Goal: Task Accomplishment & Management: Use online tool/utility

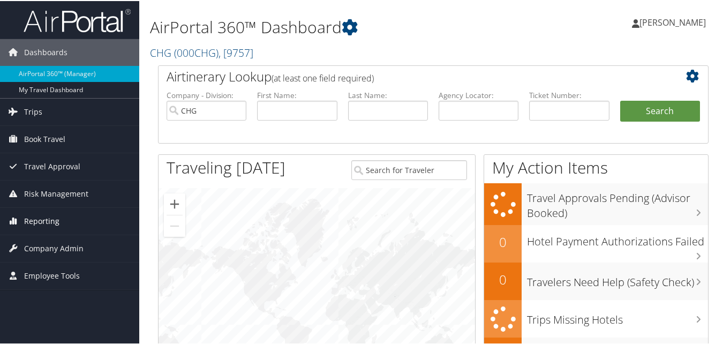
click at [42, 217] on span "Reporting" at bounding box center [41, 220] width 35 height 27
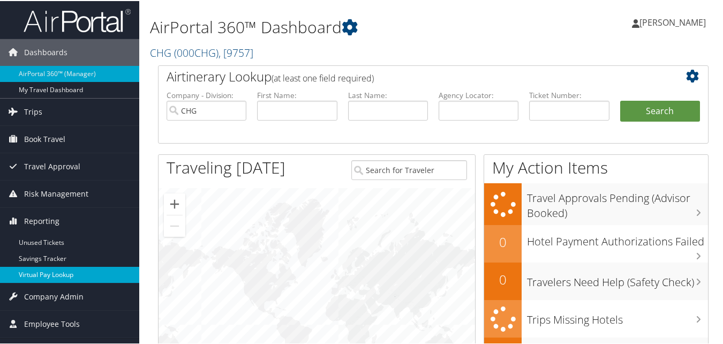
click at [42, 270] on link "Virtual Pay Lookup" at bounding box center [69, 274] width 139 height 16
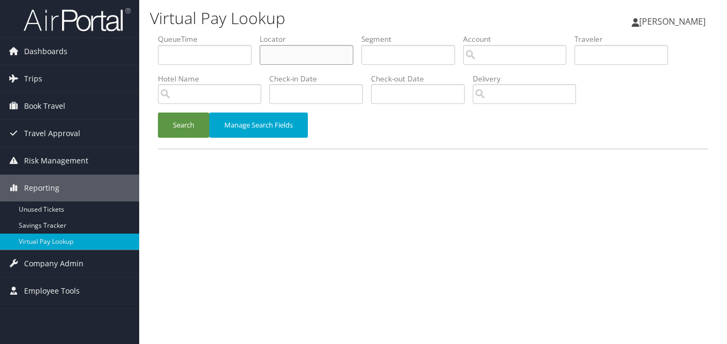
click at [295, 46] on input "text" at bounding box center [307, 55] width 94 height 20
paste input "KXMYXM"
type input "KXMYXM"
click at [158, 112] on button "Search" at bounding box center [183, 124] width 51 height 25
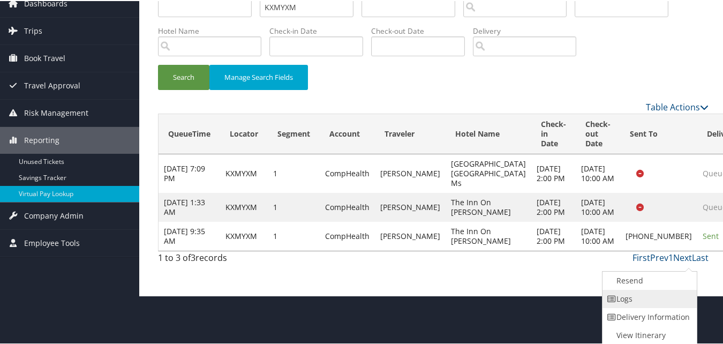
click at [655, 299] on link "Logs" at bounding box center [648, 298] width 92 height 18
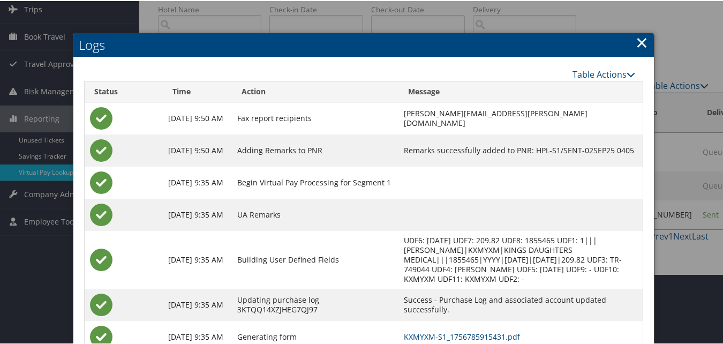
scroll to position [140, 0]
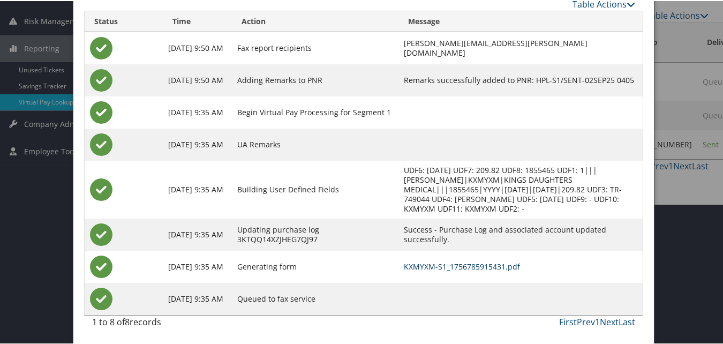
click at [494, 267] on link "KXMYXM-S1_1756785915431.pdf" at bounding box center [462, 265] width 116 height 10
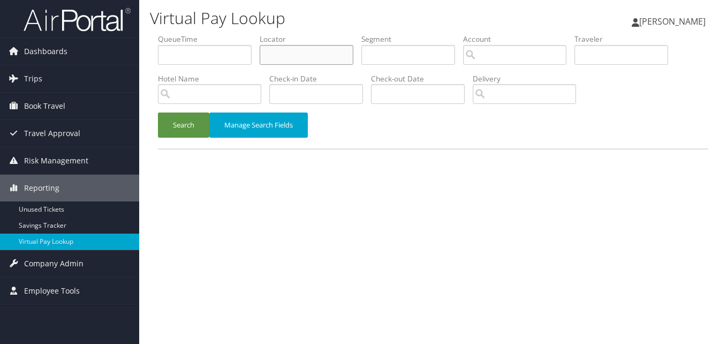
click at [269, 55] on input "text" at bounding box center [307, 55] width 94 height 20
paste input "IZKPHZ"
type input "IZKPHZ"
click at [180, 117] on button "Search" at bounding box center [183, 124] width 51 height 25
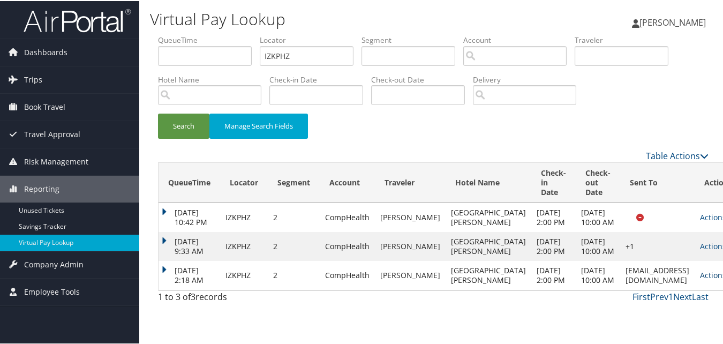
click at [700, 279] on link "Actions" at bounding box center [717, 274] width 34 height 10
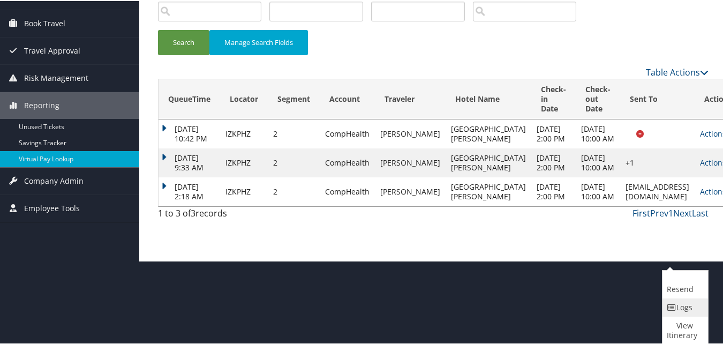
click at [675, 307] on icon at bounding box center [672, 306] width 10 height 7
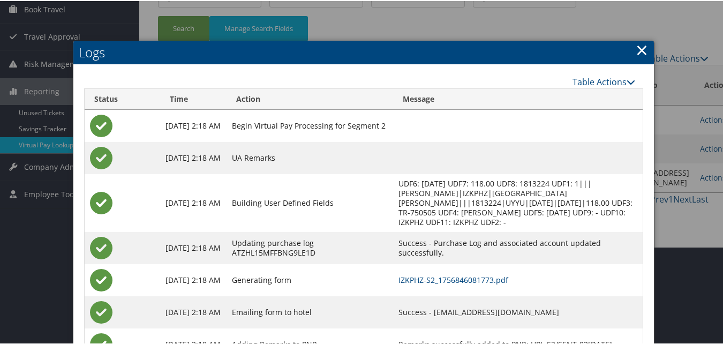
scroll to position [143, 0]
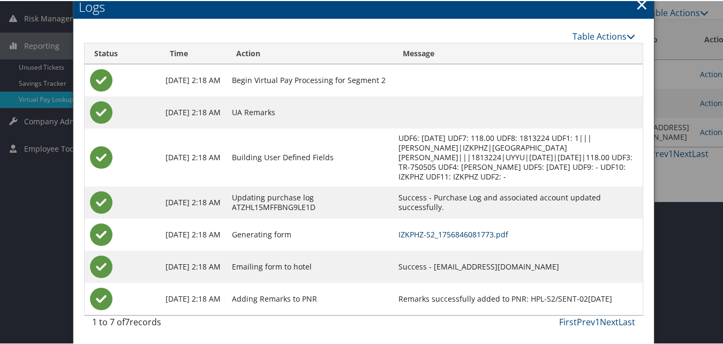
click at [493, 235] on link "IZKPHZ-S2_1756846081773.pdf" at bounding box center [453, 233] width 110 height 10
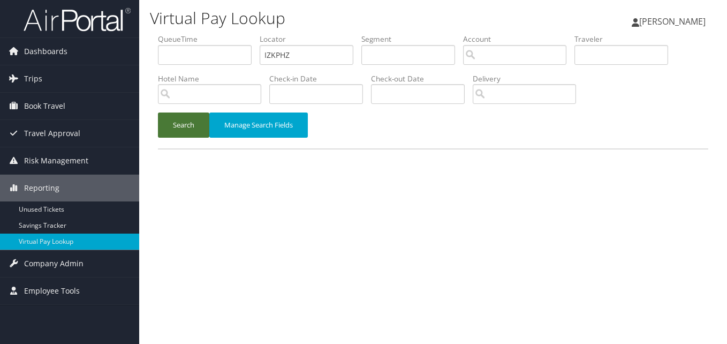
click at [190, 131] on button "Search" at bounding box center [183, 124] width 51 height 25
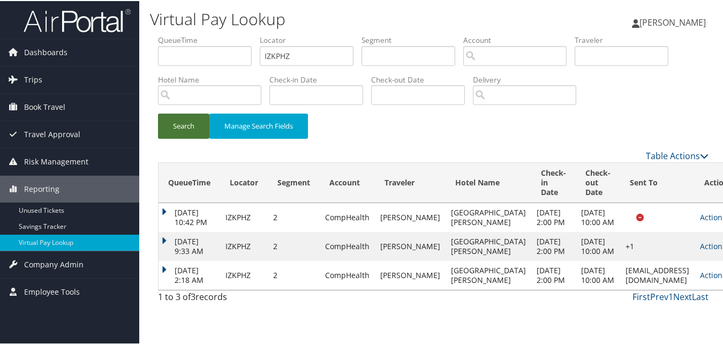
scroll to position [50, 0]
drag, startPoint x: 164, startPoint y: 275, endPoint x: 229, endPoint y: 268, distance: 65.2
click at [164, 275] on td "[DATE] 2:18 AM" at bounding box center [190, 274] width 62 height 29
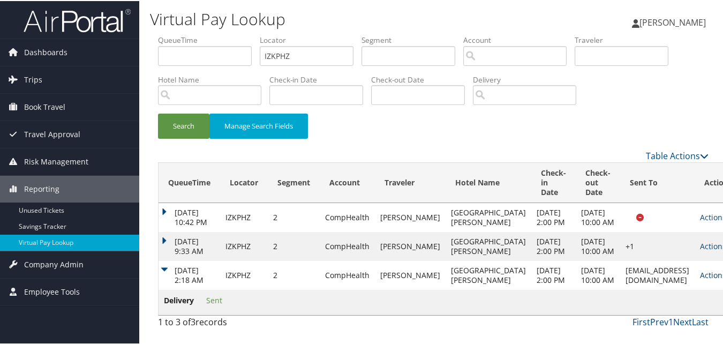
click at [726, 272] on icon at bounding box center [729, 273] width 7 height 7
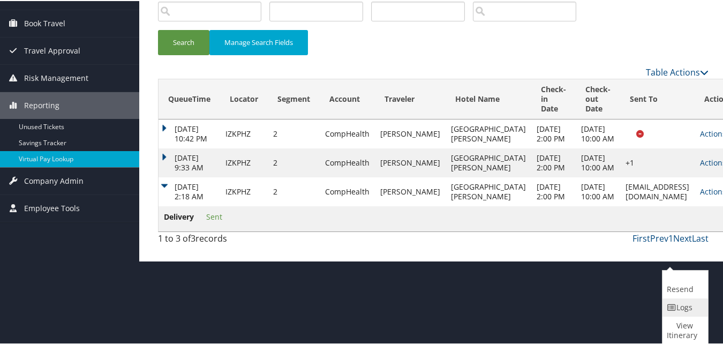
click at [669, 303] on icon at bounding box center [672, 306] width 10 height 7
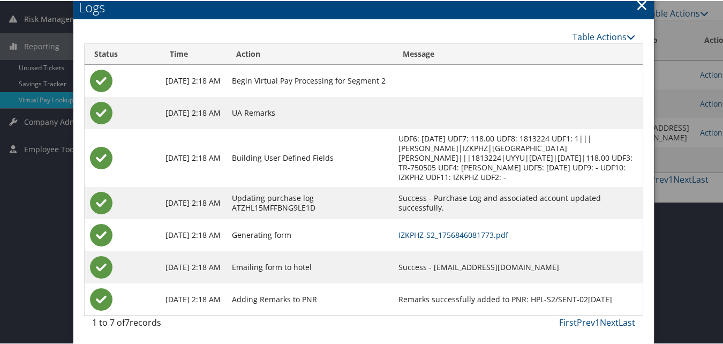
scroll to position [143, 0]
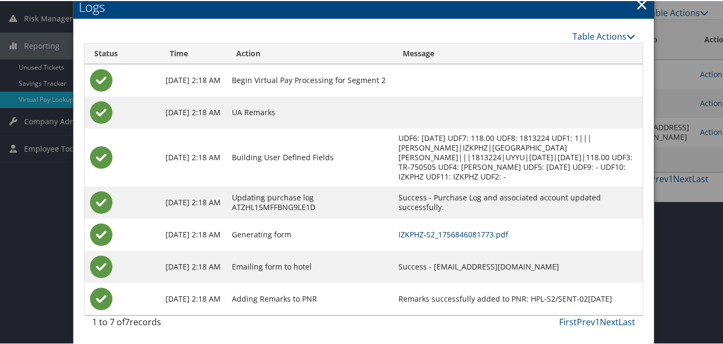
click at [485, 233] on link "IZKPHZ-S2_1756846081773.pdf" at bounding box center [453, 233] width 110 height 10
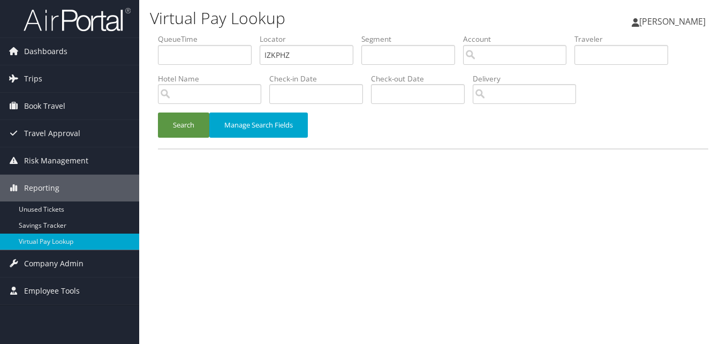
click at [190, 139] on div "Search Manage Search Fields" at bounding box center [433, 130] width 567 height 36
click at [190, 128] on button "Search" at bounding box center [183, 124] width 51 height 25
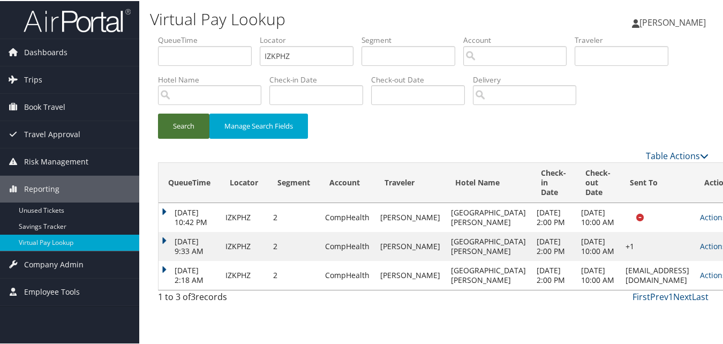
scroll to position [50, 0]
click at [700, 279] on link "Actions" at bounding box center [717, 274] width 34 height 10
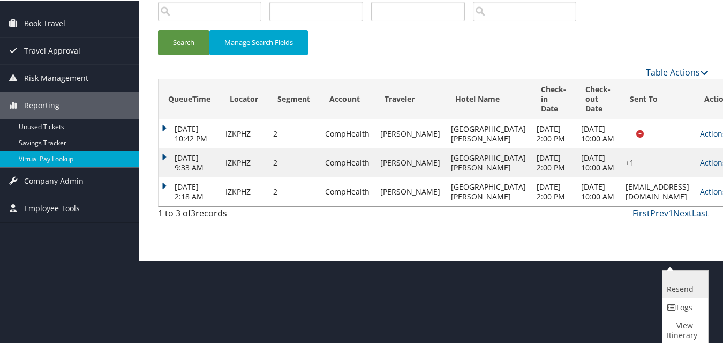
click at [676, 288] on link "Resend" at bounding box center [683, 283] width 43 height 28
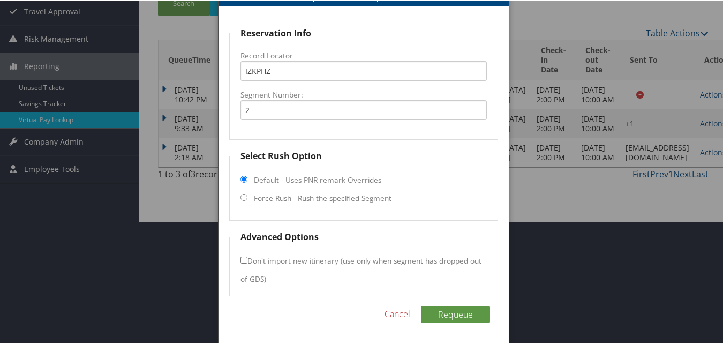
click at [342, 192] on label "Force Rush - Rush the specified Segment" at bounding box center [323, 197] width 138 height 11
click at [247, 193] on input "Force Rush - Rush the specified Segment" at bounding box center [243, 196] width 7 height 7
radio input "true"
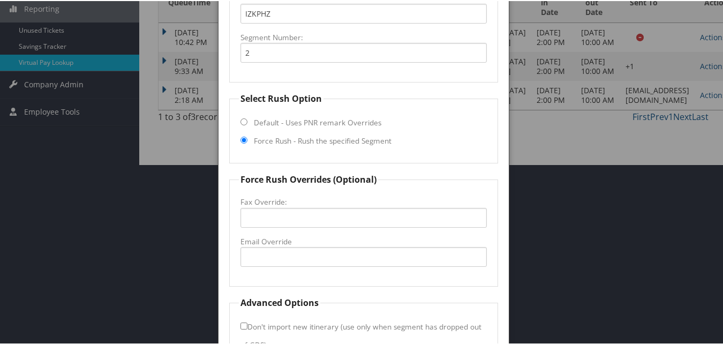
scroll to position [246, 0]
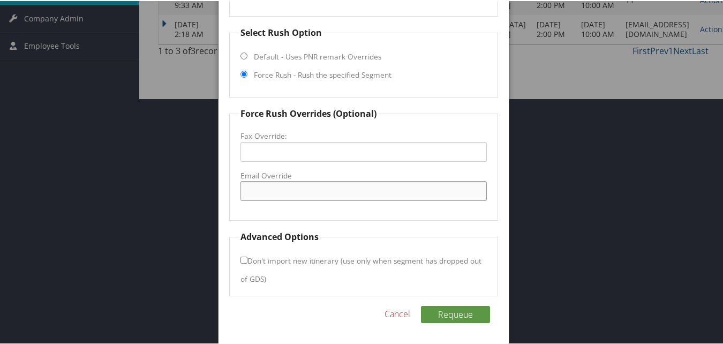
click at [315, 193] on input "Email Override" at bounding box center [363, 190] width 246 height 20
click at [264, 190] on input "fairfiedakos@gmail.com" at bounding box center [363, 190] width 246 height 20
click at [268, 186] on input "fairfiedakos@gmail.com" at bounding box center [363, 190] width 246 height 20
drag, startPoint x: 263, startPoint y: 189, endPoint x: 259, endPoint y: 249, distance: 60.2
click at [265, 188] on input "fairfied,akos@gmail.com" at bounding box center [363, 190] width 246 height 20
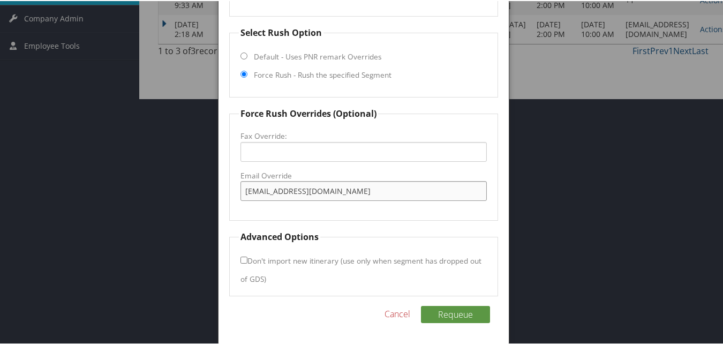
click at [286, 191] on input "fairfield.akos@gmail.com" at bounding box center [363, 190] width 246 height 20
click at [293, 184] on input "fairfield.akos@gmail.com" at bounding box center [363, 190] width 246 height 20
click at [286, 189] on input "fairfield.akos@gmail.com" at bounding box center [363, 190] width 246 height 20
click at [289, 190] on input "fairfield.akos@gmail.com" at bounding box center [363, 190] width 246 height 20
type input "fairfield.akos@gmail.com"
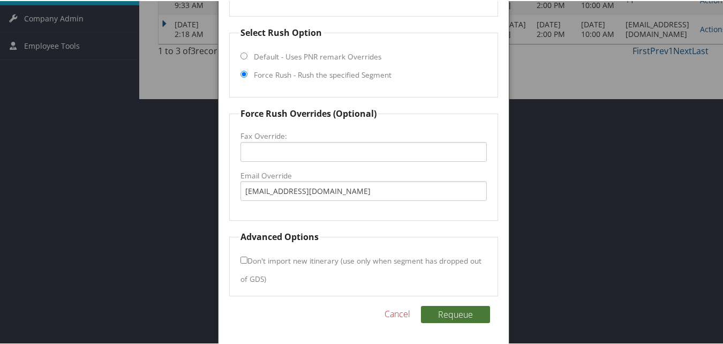
click at [447, 313] on button "Requeue" at bounding box center [455, 313] width 69 height 17
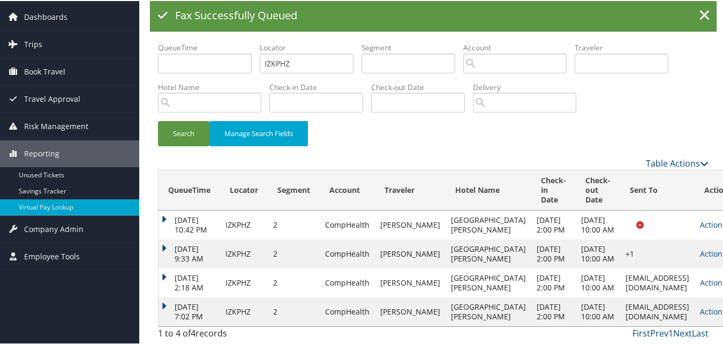
scroll to position [108, 0]
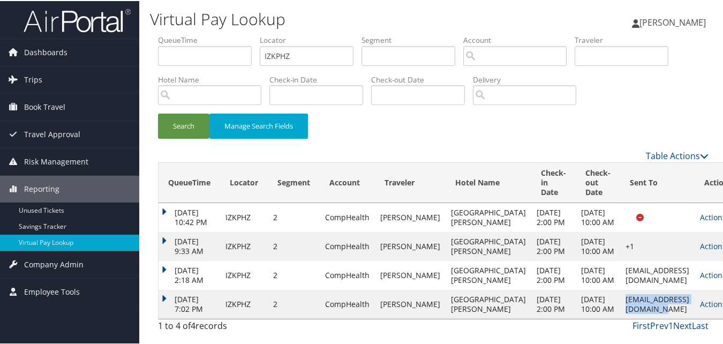
drag, startPoint x: 557, startPoint y: 295, endPoint x: 649, endPoint y: 299, distance: 91.7
click at [649, 299] on td "fairfield.akos@gmail.com" at bounding box center [657, 303] width 74 height 29
copy td "fairfield.akos@gmail.com"
click at [700, 298] on link "Actions" at bounding box center [717, 303] width 34 height 10
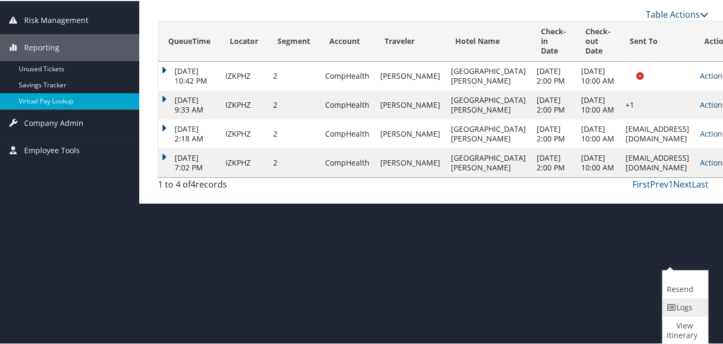
click at [696, 303] on link "Logs" at bounding box center [683, 306] width 43 height 18
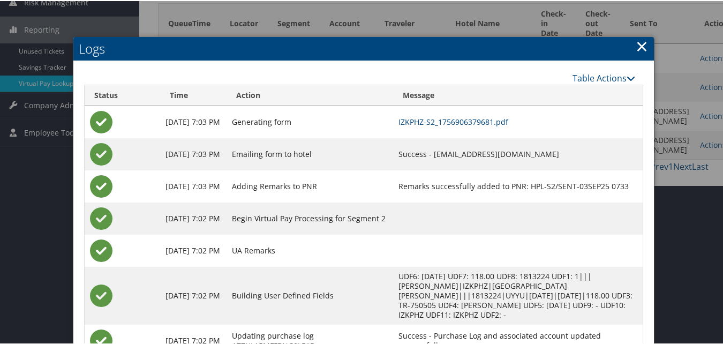
scroll to position [201, 0]
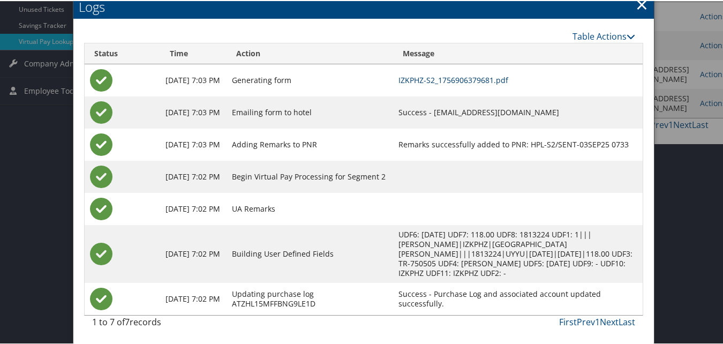
click at [471, 80] on link "IZKPHZ-S2_1756906379681.pdf" at bounding box center [453, 79] width 110 height 10
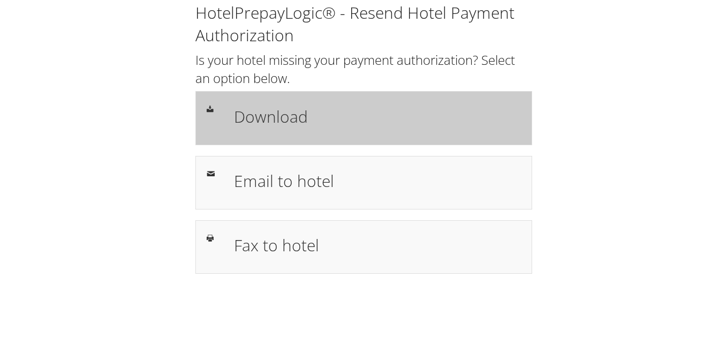
click at [308, 119] on h1 "Download" at bounding box center [377, 116] width 287 height 24
click at [288, 100] on div "Download" at bounding box center [363, 118] width 337 height 54
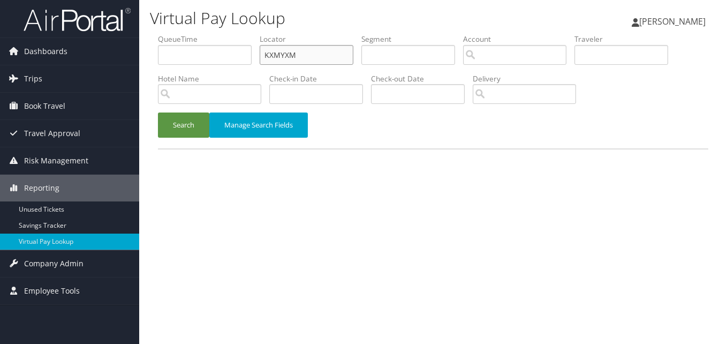
drag, startPoint x: 312, startPoint y: 57, endPoint x: 168, endPoint y: 84, distance: 146.4
click at [158, 78] on form "QueueTime Locator KXMYXM Segment Account Traveler Hotel Name Check-in Date Chec…" at bounding box center [433, 91] width 550 height 115
paste input "JTNKDV"
click at [200, 112] on button "Search" at bounding box center [183, 124] width 51 height 25
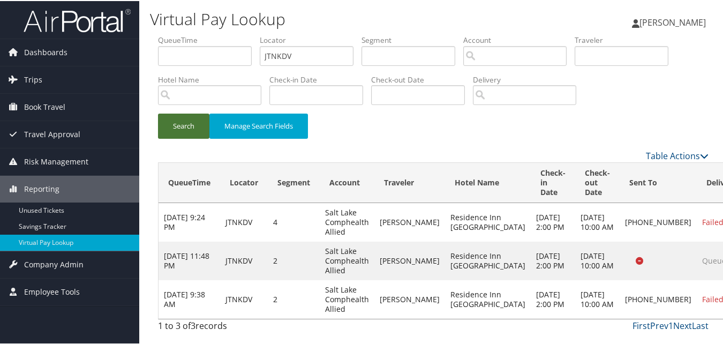
scroll to position [12, 0]
drag, startPoint x: 337, startPoint y: 30, endPoint x: 251, endPoint y: 46, distance: 88.1
click at [215, 34] on ul "QueueTime Locator JTNKDV Segment Account Traveler Hotel Name Check-in Date Chec…" at bounding box center [433, 34] width 550 height 0
drag, startPoint x: 298, startPoint y: 48, endPoint x: 201, endPoint y: 50, distance: 96.4
click at [201, 34] on ul "QueueTime Locator JTNKDV Segment Account Traveler Hotel Name Check-in Date Chec…" at bounding box center [433, 34] width 550 height 0
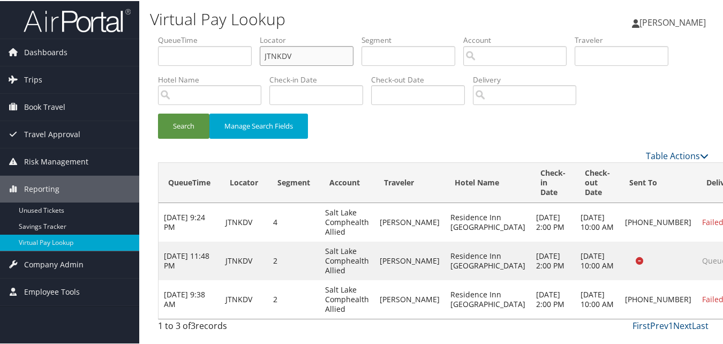
paste input "SRCQWD"
type input "SRCQWD"
click at [187, 112] on button "Search" at bounding box center [183, 124] width 51 height 25
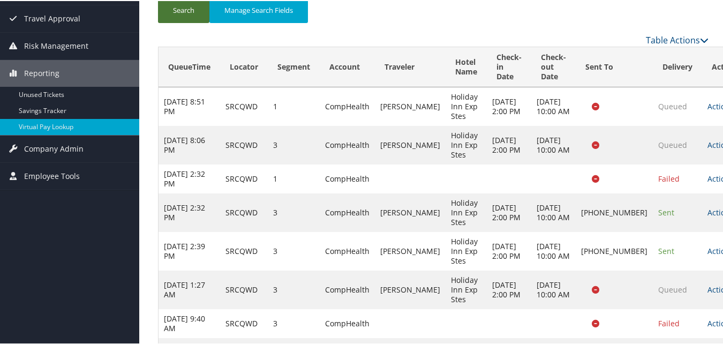
scroll to position [185, 0]
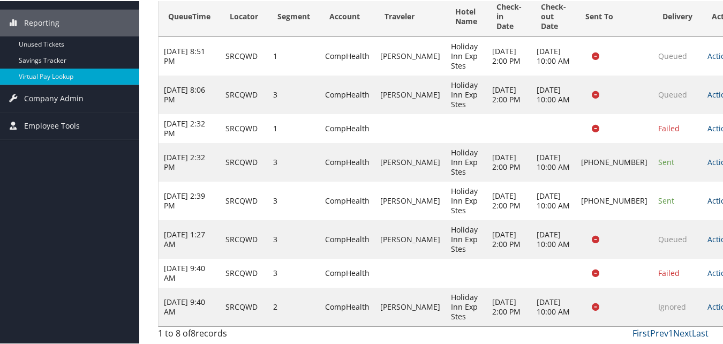
click at [707, 197] on link "Actions" at bounding box center [724, 199] width 34 height 10
click at [645, 239] on link "Logs" at bounding box center [647, 248] width 92 height 18
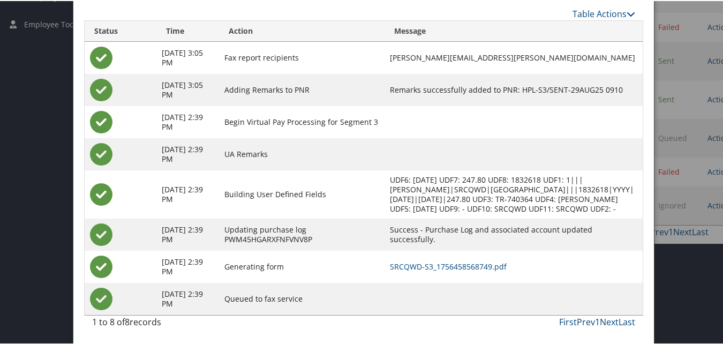
scroll to position [277, 0]
click at [458, 263] on link "SRCQWD-S3_1756458568749.pdf" at bounding box center [448, 265] width 117 height 10
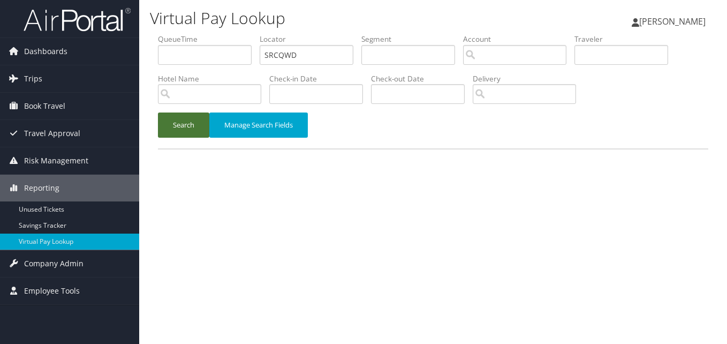
click at [193, 124] on button "Search" at bounding box center [183, 124] width 51 height 25
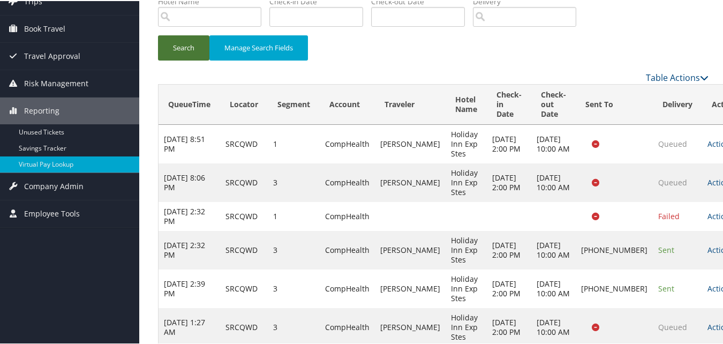
scroll to position [185, 0]
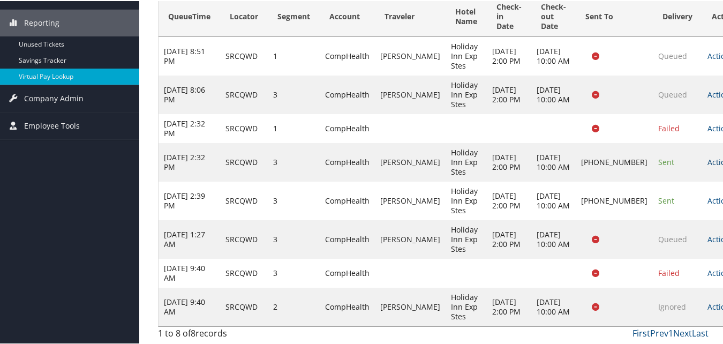
click at [707, 156] on link "Actions" at bounding box center [724, 161] width 34 height 10
click at [631, 209] on link "Delivery Information" at bounding box center [647, 218] width 92 height 18
click at [653, 190] on td "Sent" at bounding box center [677, 199] width 49 height 39
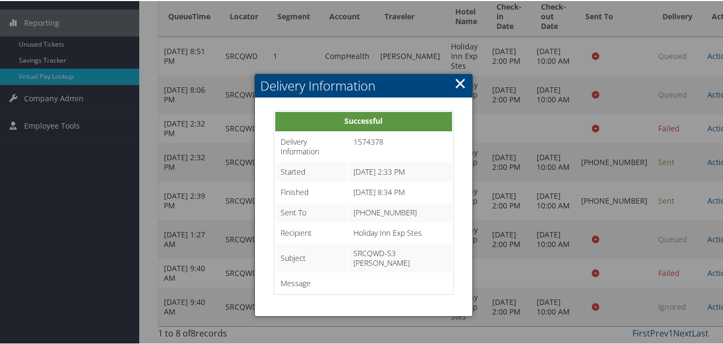
click at [457, 71] on link "×" at bounding box center [460, 81] width 12 height 21
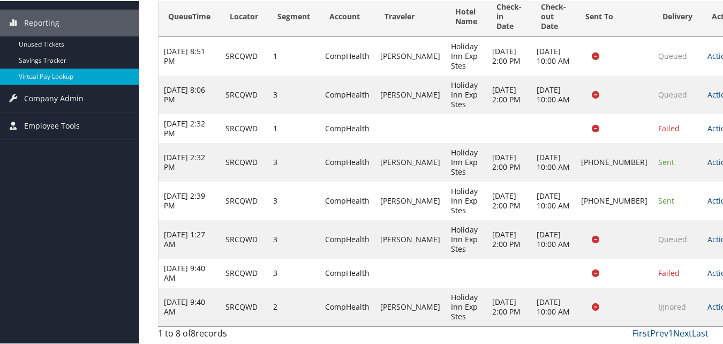
click at [707, 156] on link "Actions" at bounding box center [724, 161] width 34 height 10
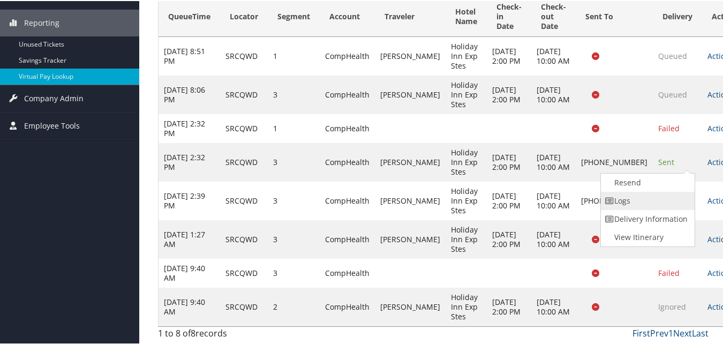
click at [651, 191] on link "Logs" at bounding box center [647, 200] width 92 height 18
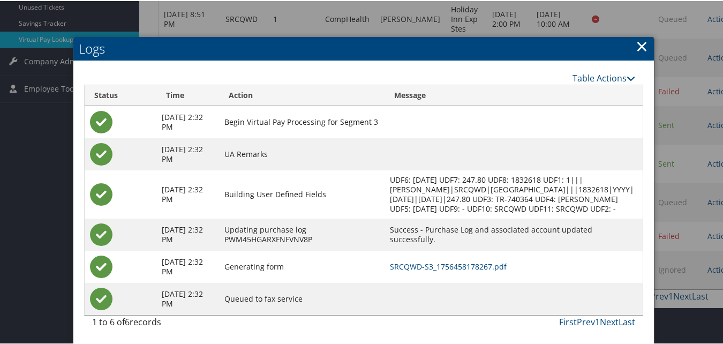
scroll to position [213, 0]
click at [495, 267] on link "SRCQWD-S3_1756458178267.pdf" at bounding box center [448, 265] width 117 height 10
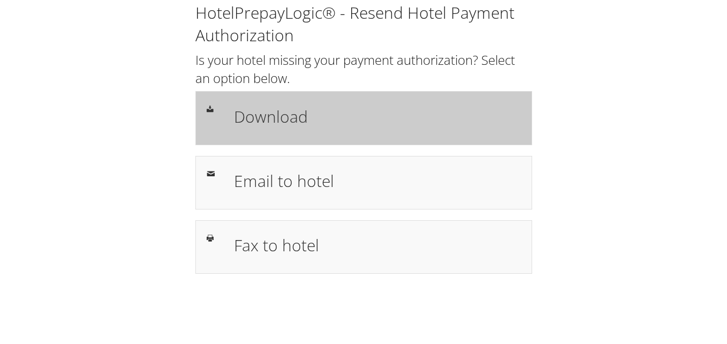
click at [277, 98] on div "Download" at bounding box center [363, 118] width 337 height 54
click at [313, 115] on h1 "Download" at bounding box center [377, 116] width 287 height 24
click at [355, 129] on div "Download" at bounding box center [377, 117] width 303 height 31
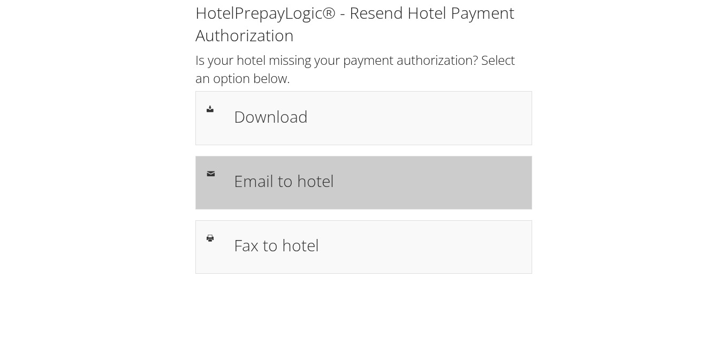
click at [331, 175] on h1 "Email to hotel" at bounding box center [377, 181] width 287 height 24
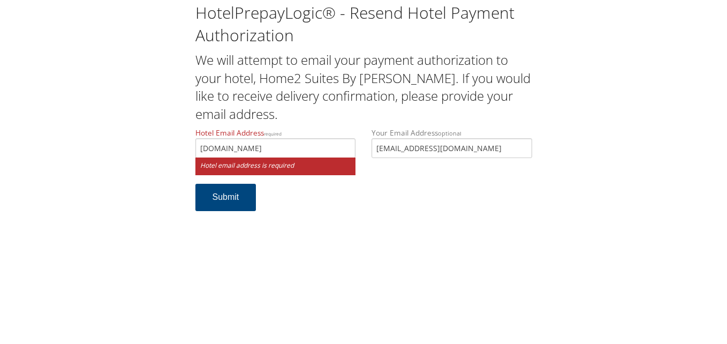
click at [200, 144] on input "rs.everesthospitality.net" at bounding box center [275, 148] width 161 height 20
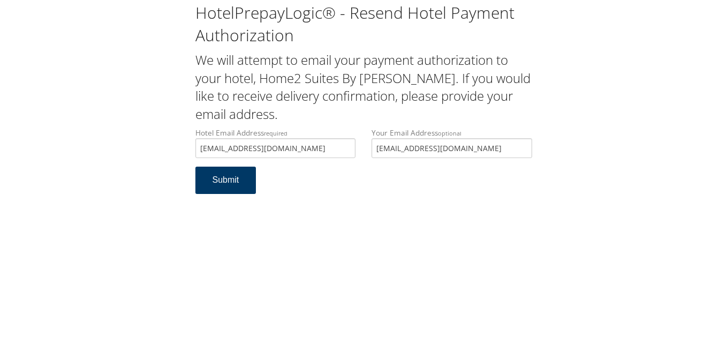
type input "frontdesk.rfdbt@everesthospitality.net"
click at [228, 184] on button "Submit" at bounding box center [225, 180] width 61 height 27
drag, startPoint x: 337, startPoint y: 147, endPoint x: 196, endPoint y: 155, distance: 141.6
click at [196, 155] on input "frontdesk.rfdbt@everesthospitality.net" at bounding box center [275, 148] width 161 height 20
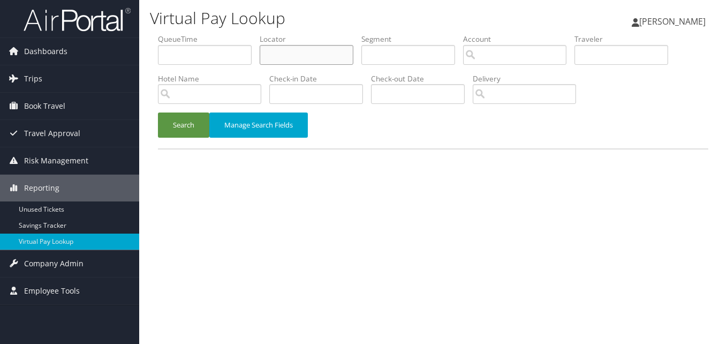
click at [296, 57] on input "text" at bounding box center [307, 55] width 94 height 20
paste input "OJONII"
type input "OJONII"
click at [158, 112] on button "Search" at bounding box center [183, 124] width 51 height 25
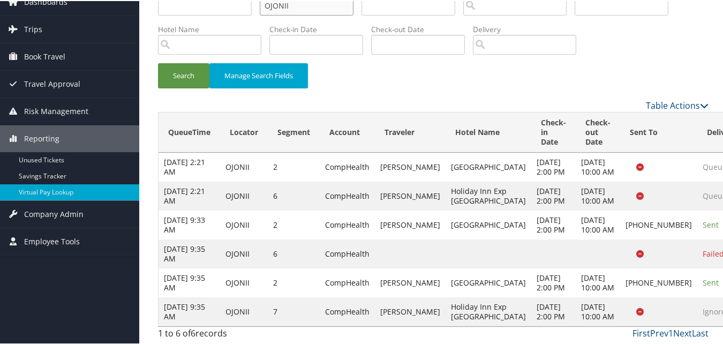
scroll to position [118, 0]
drag, startPoint x: 685, startPoint y: 262, endPoint x: 631, endPoint y: 262, distance: 53.6
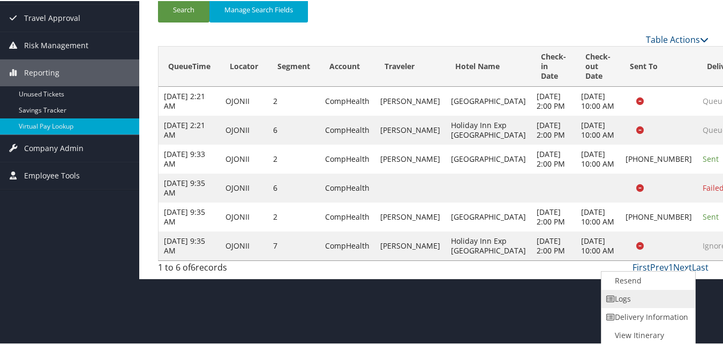
click at [639, 295] on link "Logs" at bounding box center [647, 298] width 92 height 18
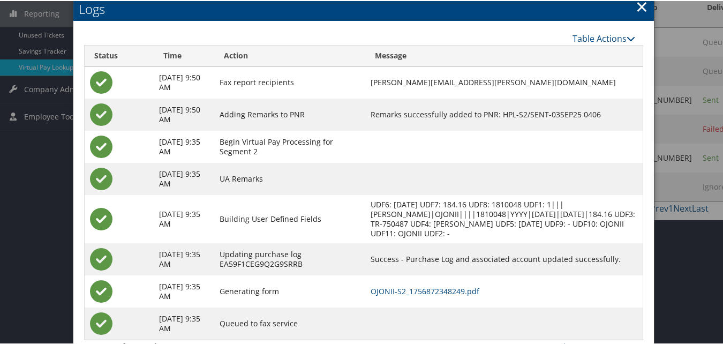
scroll to position [200, 0]
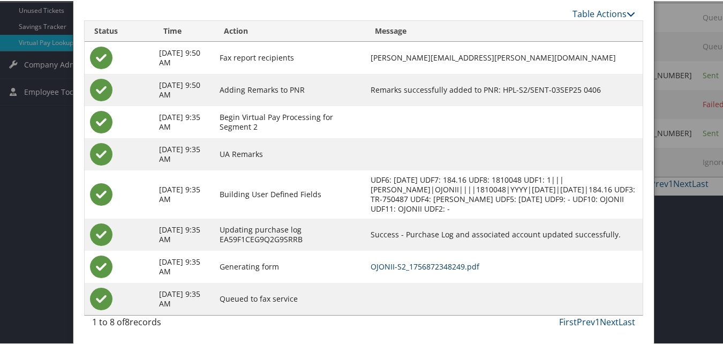
click at [395, 267] on link "OJONII-S2_1756872348249.pdf" at bounding box center [425, 265] width 109 height 10
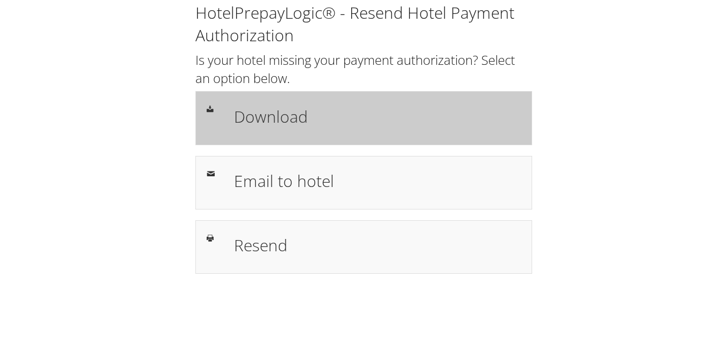
click at [291, 129] on div "Download" at bounding box center [377, 117] width 303 height 31
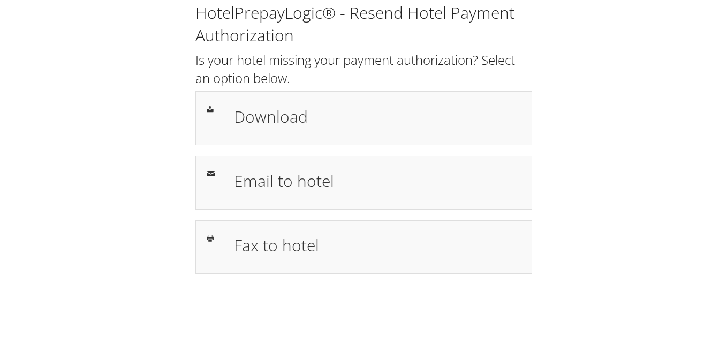
click at [284, 146] on div "HotelPrepayLogic® - Resend Hotel Payment Authorization Is your hotel missing yo…" at bounding box center [363, 138] width 353 height 272
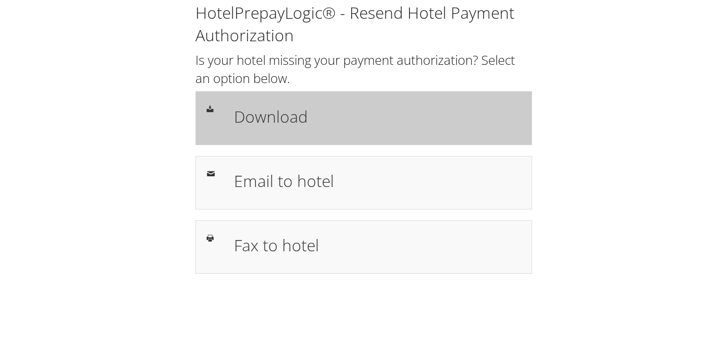
click at [290, 129] on div "Download" at bounding box center [377, 117] width 303 height 31
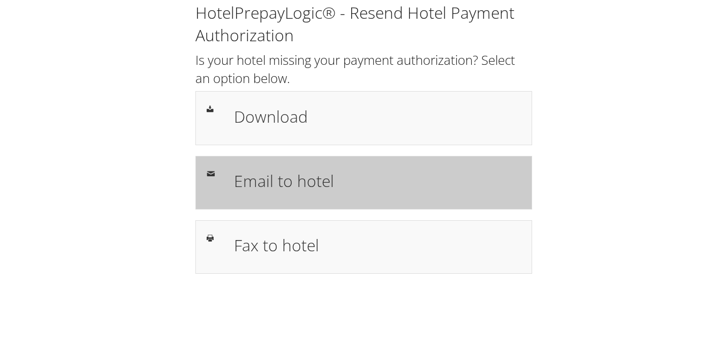
click at [279, 200] on div "Email to hotel" at bounding box center [363, 183] width 337 height 54
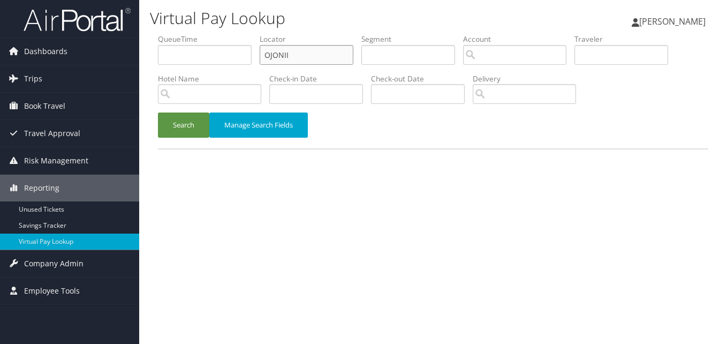
drag, startPoint x: 301, startPoint y: 54, endPoint x: 194, endPoint y: 54, distance: 107.1
click at [194, 34] on ul "QueueTime Locator OJONII Segment Account Traveler Hotel Name Check-in Date Chec…" at bounding box center [433, 34] width 550 height 0
paste input "FRQJYE"
click at [158, 112] on button "Search" at bounding box center [183, 124] width 51 height 25
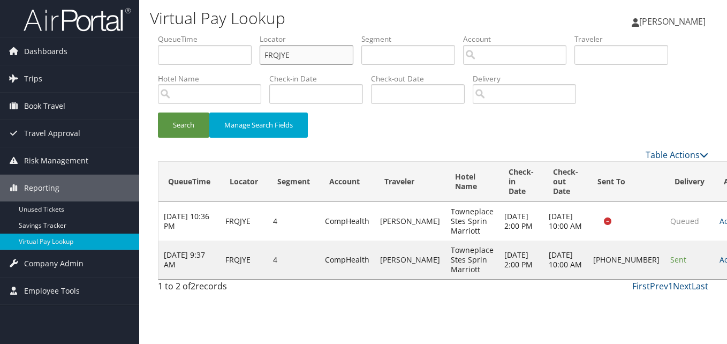
drag, startPoint x: 243, startPoint y: 54, endPoint x: 213, endPoint y: 63, distance: 31.9
click at [213, 34] on ul "QueueTime Locator FRQJYE Segment Account Traveler Hotel Name Check-in Date Chec…" at bounding box center [433, 34] width 550 height 0
paste input "GHGEAK"
type input "GHGEAK"
click at [178, 125] on button "Search" at bounding box center [183, 124] width 51 height 25
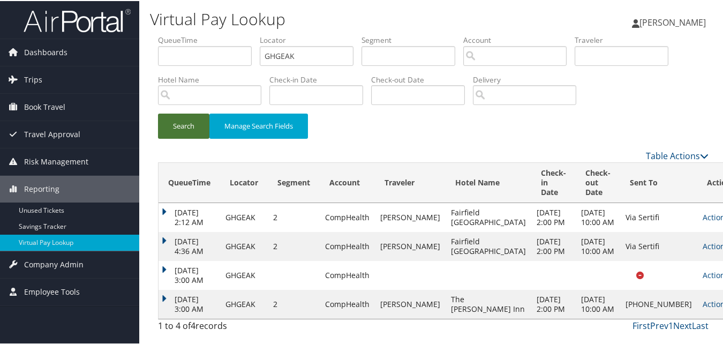
scroll to position [21, 0]
click at [164, 297] on td "Sep 3, 2025 3:00 AM" at bounding box center [190, 303] width 62 height 29
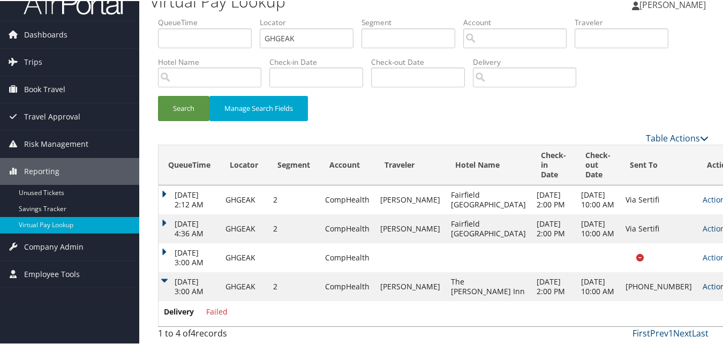
click at [703, 282] on link "Actions" at bounding box center [720, 285] width 34 height 10
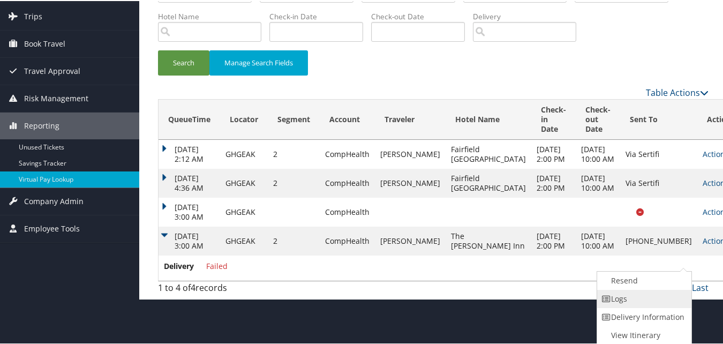
click at [657, 301] on link "Logs" at bounding box center [643, 298] width 92 height 18
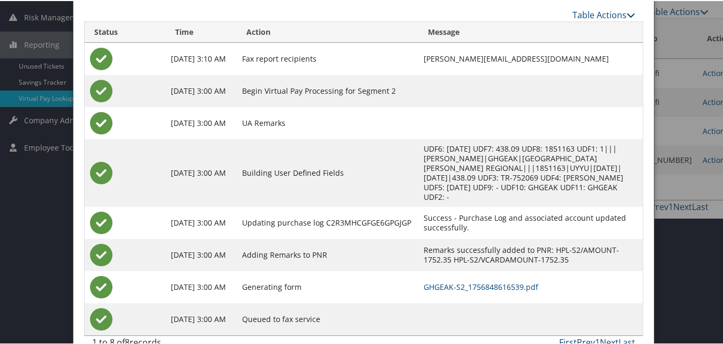
scroll to position [145, 0]
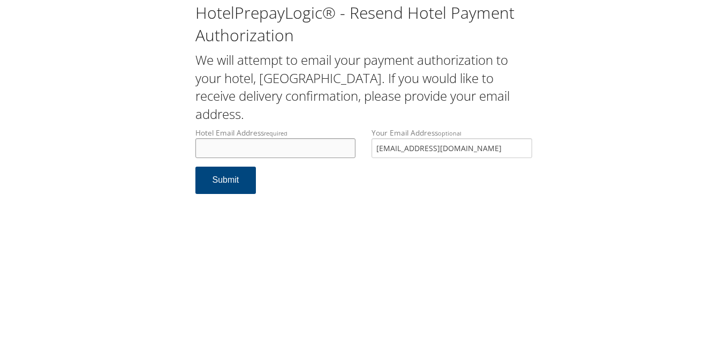
click at [251, 145] on input "Hotel Email Address required" at bounding box center [275, 148] width 161 height 20
click at [244, 149] on input "[EMAIL_ADDRESS][DOMAIN_NAME]" at bounding box center [275, 148] width 161 height 20
type input "tpsfrontdesksgf@gmail.com"
click at [243, 183] on button "Submit" at bounding box center [225, 180] width 61 height 27
drag, startPoint x: 306, startPoint y: 145, endPoint x: 155, endPoint y: 152, distance: 151.2
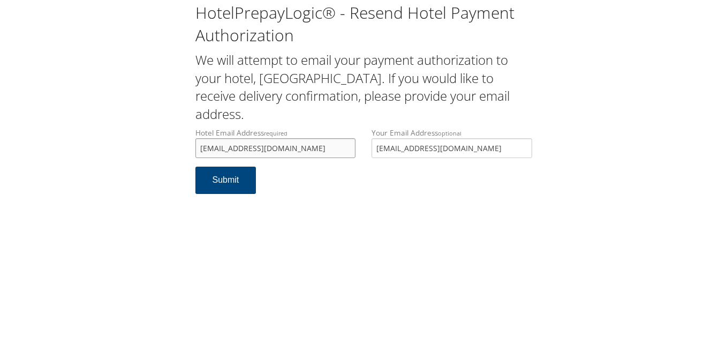
click at [155, 152] on div "HotelPrepayLogic® - Resend Hotel Payment Authorization We will attempt to email…" at bounding box center [364, 102] width 706 height 205
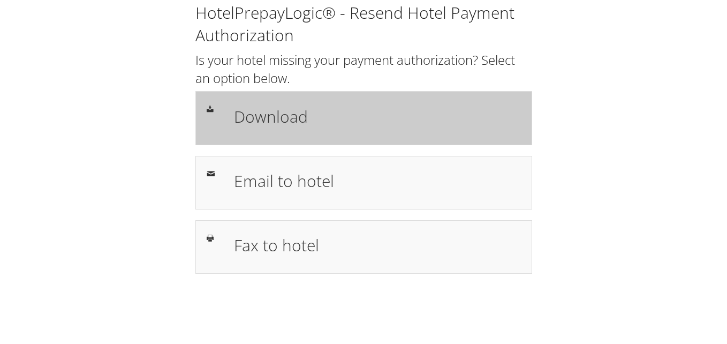
click at [292, 118] on h1 "Download" at bounding box center [377, 116] width 287 height 24
click at [302, 105] on h1 "Download" at bounding box center [377, 116] width 287 height 24
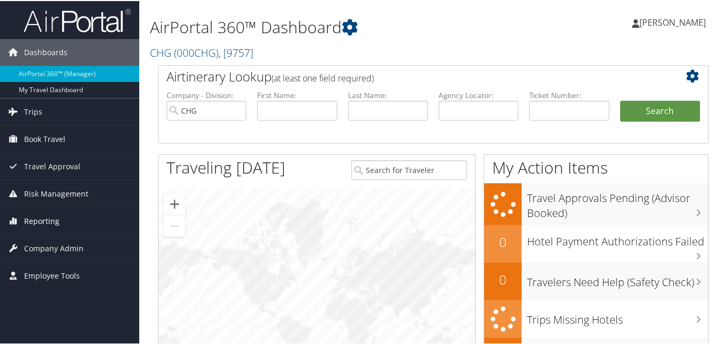
click at [35, 227] on span "Reporting" at bounding box center [41, 220] width 35 height 27
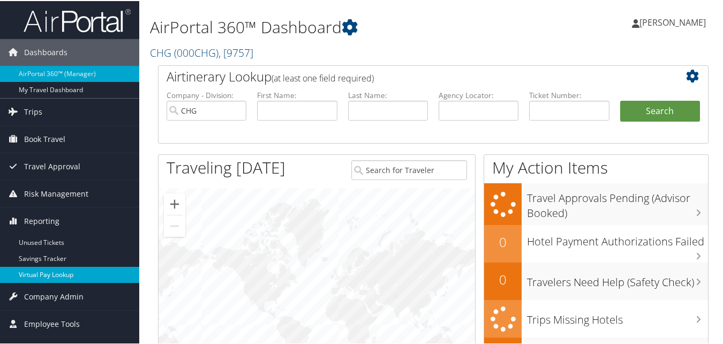
click at [46, 280] on link "Virtual Pay Lookup" at bounding box center [69, 274] width 139 height 16
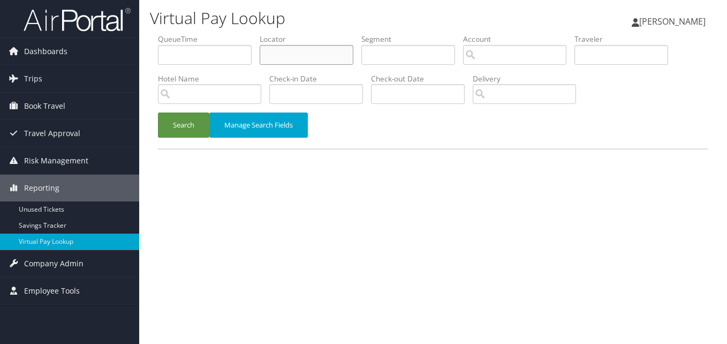
click at [277, 47] on input "text" at bounding box center [307, 55] width 94 height 20
paste input "AMJHIL"
click at [158, 112] on button "Search" at bounding box center [183, 124] width 51 height 25
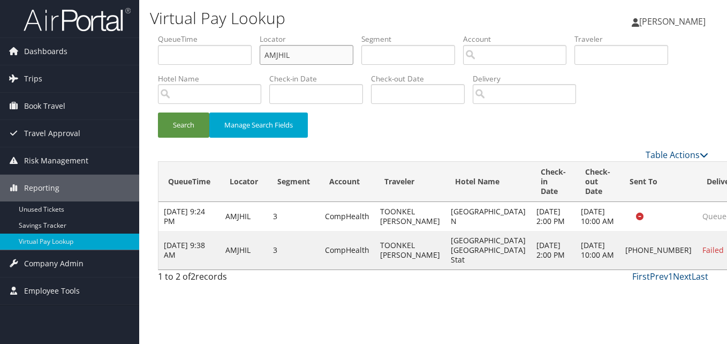
drag, startPoint x: 313, startPoint y: 54, endPoint x: 210, endPoint y: 70, distance: 104.0
click at [210, 34] on ul "QueueTime Locator AMJHIL Segment Account Traveler Hotel Name Check-in Date Chec…" at bounding box center [433, 34] width 550 height 0
paste input "NFEKFJ"
type input "NFEKFJ"
click at [206, 122] on button "Search" at bounding box center [183, 124] width 51 height 25
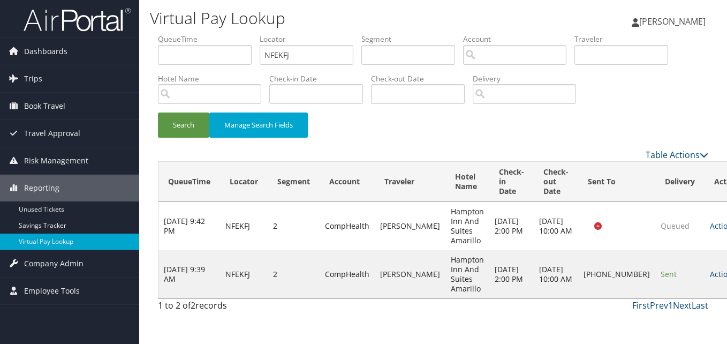
click at [710, 276] on link "Actions" at bounding box center [727, 274] width 34 height 10
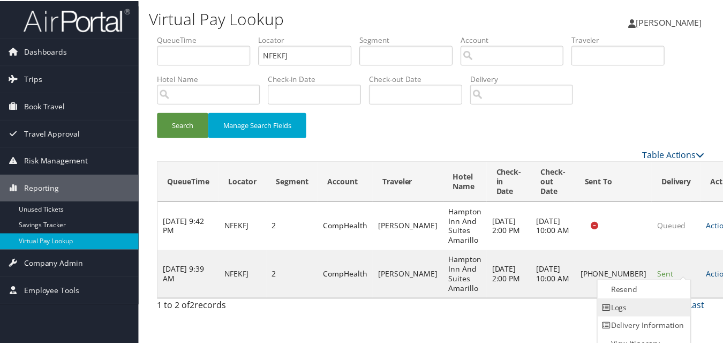
scroll to position [10, 0]
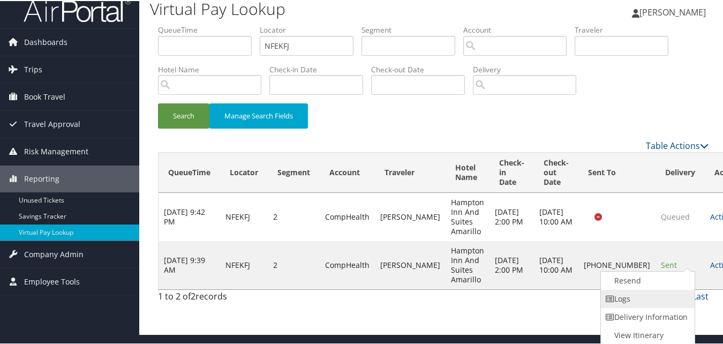
click at [652, 291] on link "Logs" at bounding box center [647, 298] width 92 height 18
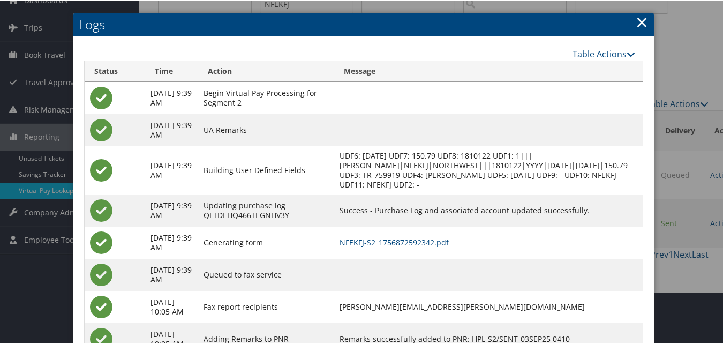
scroll to position [92, 0]
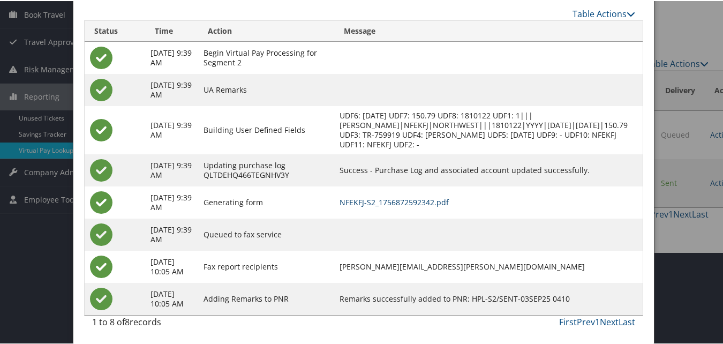
click at [421, 202] on link "NFEKFJ-S2_1756872592342.pdf" at bounding box center [394, 201] width 109 height 10
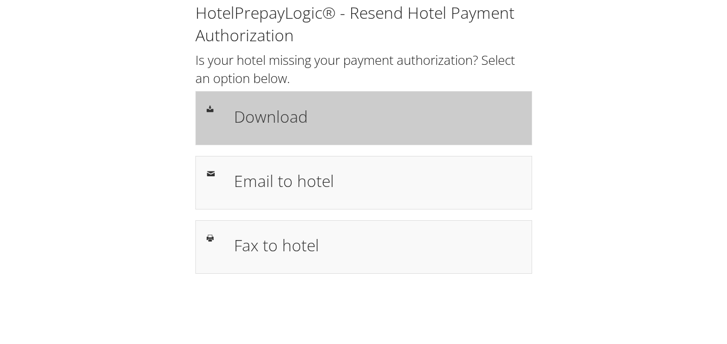
click at [322, 122] on h1 "Download" at bounding box center [377, 116] width 287 height 24
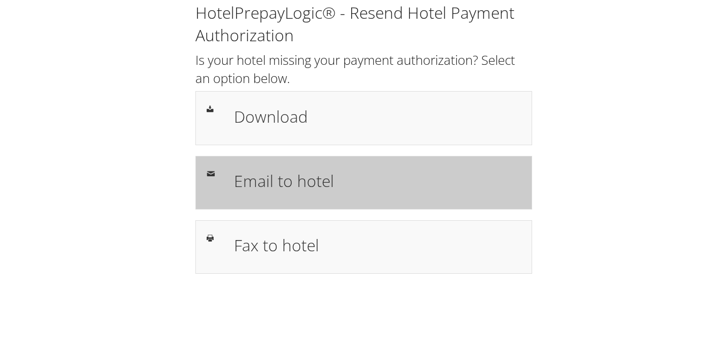
click at [282, 176] on h1 "Email to hotel" at bounding box center [377, 181] width 287 height 24
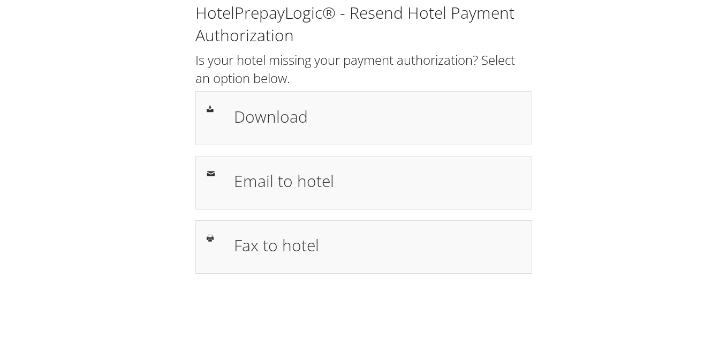
click at [264, 214] on div "HotelPrepayLogic® - Resend Hotel Payment Authorization Is your hotel missing yo…" at bounding box center [363, 138] width 353 height 272
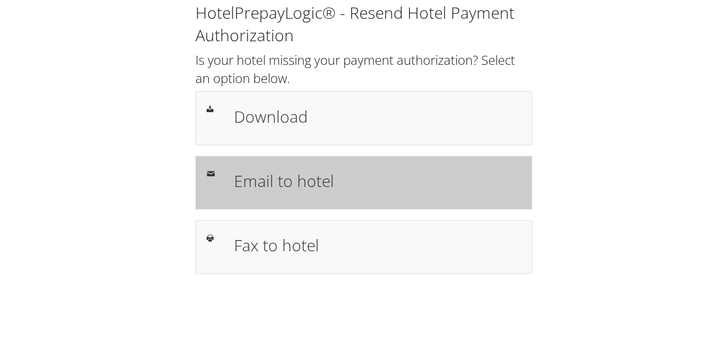
click at [265, 200] on div "Email to hotel" at bounding box center [363, 183] width 337 height 54
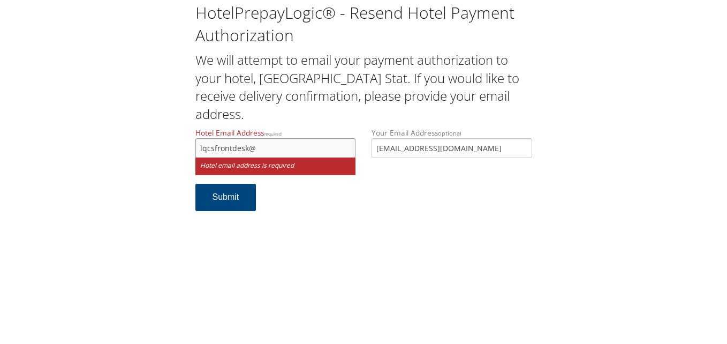
click at [267, 154] on input "lqcsfrontdesk@" at bounding box center [275, 148] width 161 height 20
drag, startPoint x: 265, startPoint y: 142, endPoint x: 266, endPoint y: 150, distance: 8.6
click at [265, 143] on input "lqcsfrontdesk@" at bounding box center [275, 148] width 161 height 20
drag, startPoint x: 265, startPoint y: 149, endPoint x: 181, endPoint y: 149, distance: 83.5
click at [181, 149] on div "HotelPrepayLogic® - Resend Hotel Payment Authorization We will attempt to email…" at bounding box center [364, 111] width 706 height 222
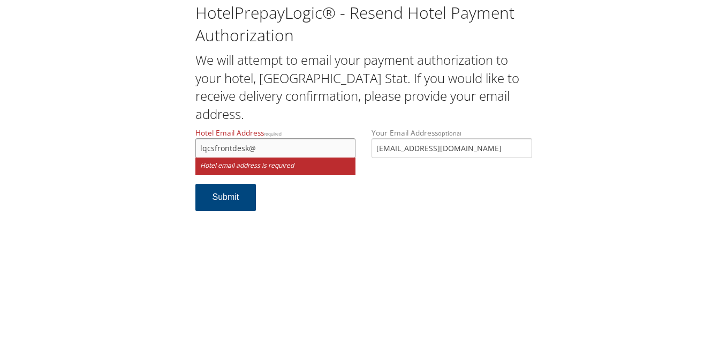
click at [258, 146] on input "lqcsfrontdesk@" at bounding box center [275, 148] width 161 height 20
click at [257, 147] on input "lqcsfrontdesk@" at bounding box center [275, 148] width 161 height 20
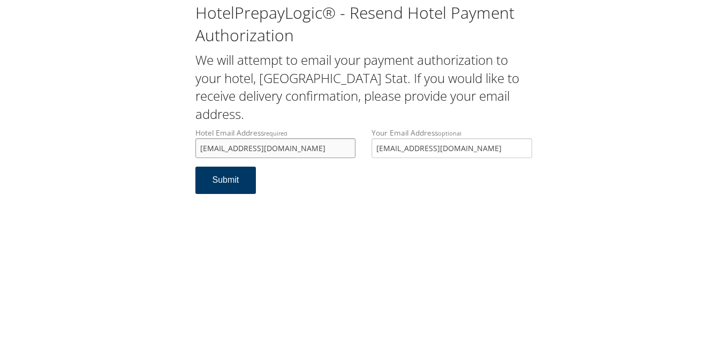
type input "[EMAIL_ADDRESS][DOMAIN_NAME]"
click at [237, 182] on button "Submit" at bounding box center [225, 180] width 61 height 27
click at [158, 154] on div "HotelPrepayLogic® - Resend Hotel Payment Authorization We will attempt to email…" at bounding box center [364, 102] width 706 height 205
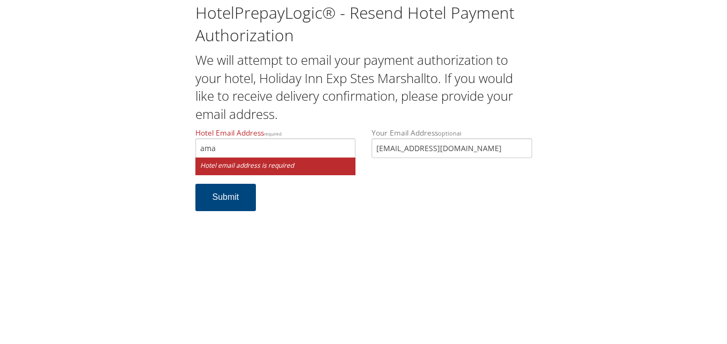
type input "ama"
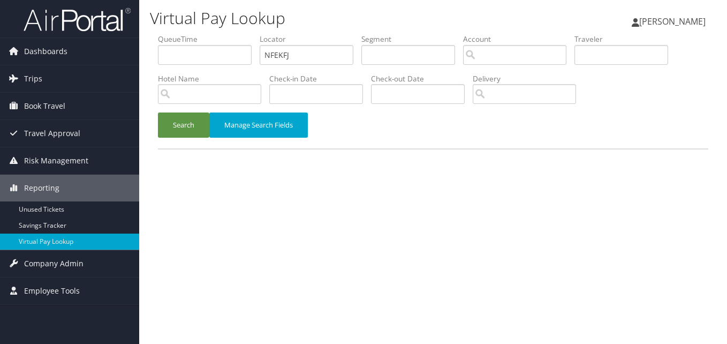
click at [184, 122] on button "Search" at bounding box center [183, 124] width 51 height 25
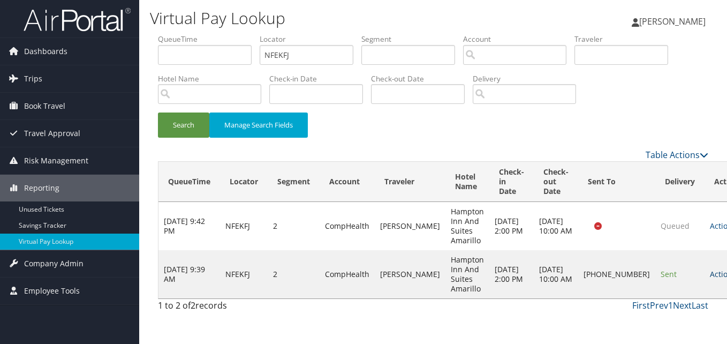
click at [710, 273] on link "Actions" at bounding box center [727, 274] width 34 height 10
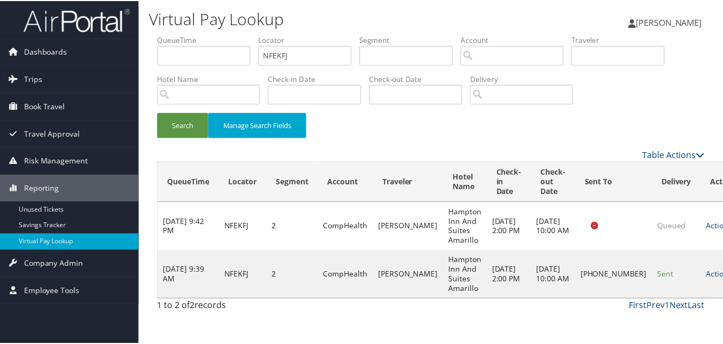
scroll to position [10, 0]
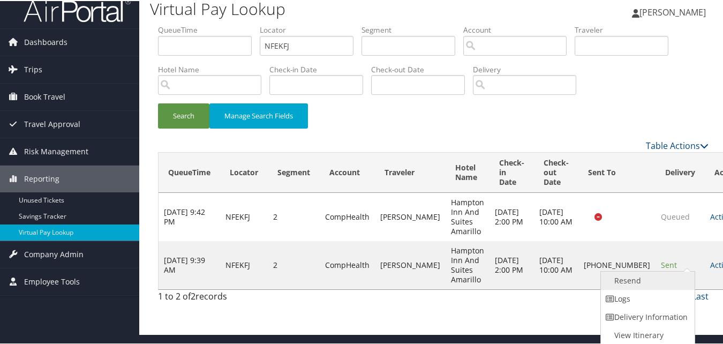
click at [647, 274] on link "Resend" at bounding box center [647, 279] width 92 height 18
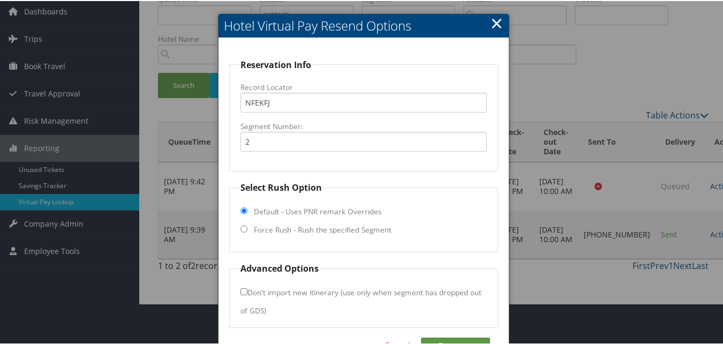
scroll to position [72, 0]
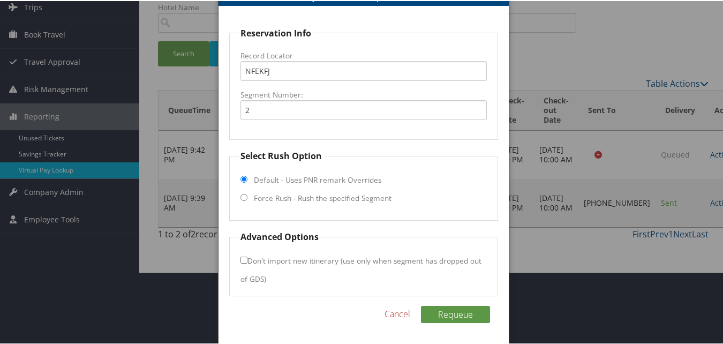
click at [324, 200] on label "Force Rush - Rush the specified Segment" at bounding box center [323, 197] width 138 height 11
click at [247, 200] on input "Force Rush - Rush the specified Segment" at bounding box center [243, 196] width 7 height 7
radio input "true"
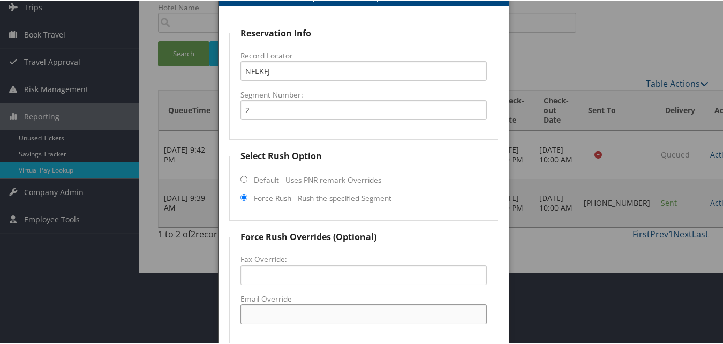
click at [289, 319] on input "Email Override" at bounding box center [363, 313] width 246 height 20
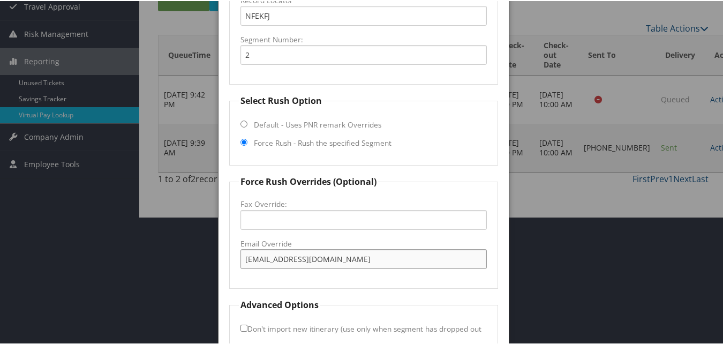
scroll to position [195, 0]
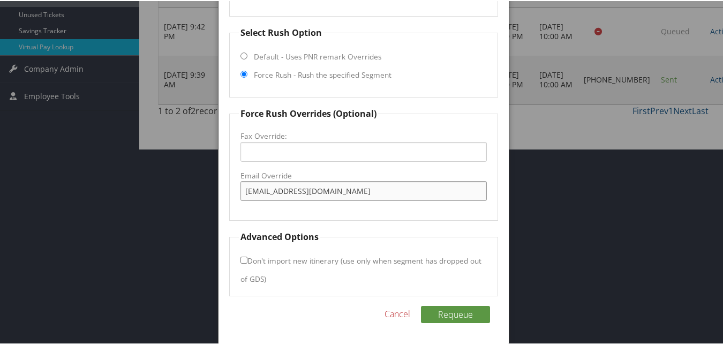
click at [388, 191] on input "amahamptonfd@ramhotels.net" at bounding box center [363, 190] width 246 height 20
click at [244, 189] on input "amahamptonfd@ramhotels.net" at bounding box center [363, 190] width 246 height 20
click at [359, 187] on input "amahamptonfd@ramhotels.net" at bounding box center [363, 190] width 246 height 20
type input "amahamptonfd@ramhotels.net"
click at [442, 311] on button "Requeue" at bounding box center [455, 313] width 69 height 17
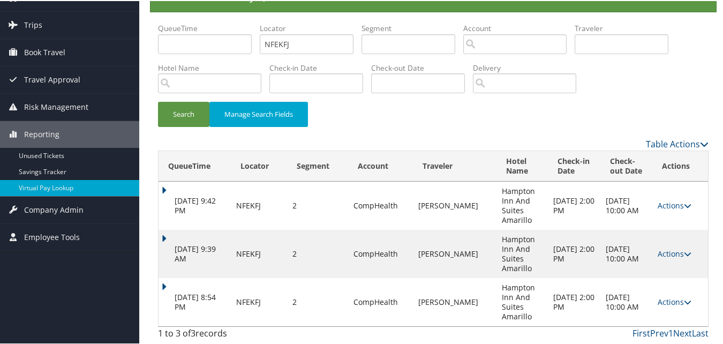
scroll to position [12, 0]
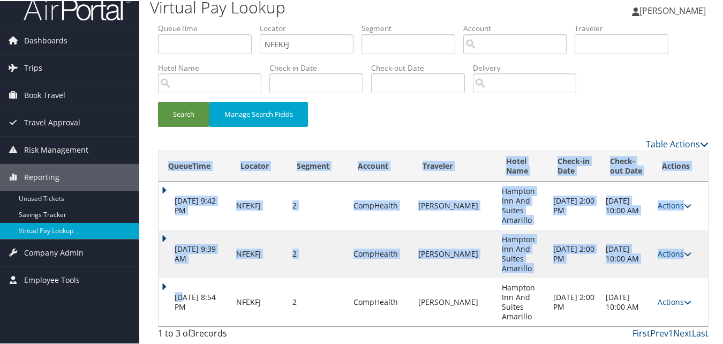
click at [145, 276] on div "Virtual Pay Lookup Luke Perry Luke Perry My Settings Travel Agency Contacts Vie…" at bounding box center [433, 166] width 588 height 356
drag, startPoint x: 145, startPoint y: 276, endPoint x: 164, endPoint y: 282, distance: 20.8
click at [164, 282] on td "Sep 3, 2025 8:54 PM" at bounding box center [195, 301] width 72 height 48
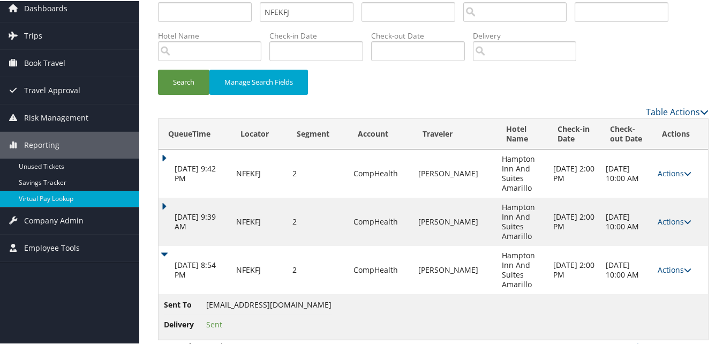
scroll to position [57, 0]
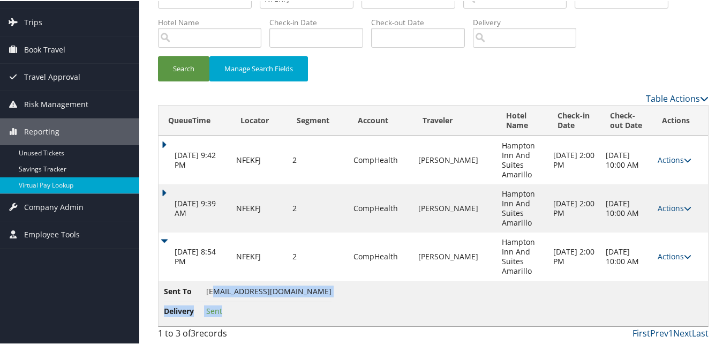
drag, startPoint x: 325, startPoint y: 286, endPoint x: 214, endPoint y: 294, distance: 111.1
click at [214, 294] on td "Sent To amahamptonfd@ramhotels.net Delivery Sent" at bounding box center [433, 303] width 549 height 46
drag, startPoint x: 214, startPoint y: 294, endPoint x: 208, endPoint y: 296, distance: 6.8
click at [208, 296] on li "Sent To amahamptonfd@ramhotels.net" at bounding box center [248, 292] width 168 height 16
drag, startPoint x: 202, startPoint y: 289, endPoint x: 316, endPoint y: 290, distance: 114.6
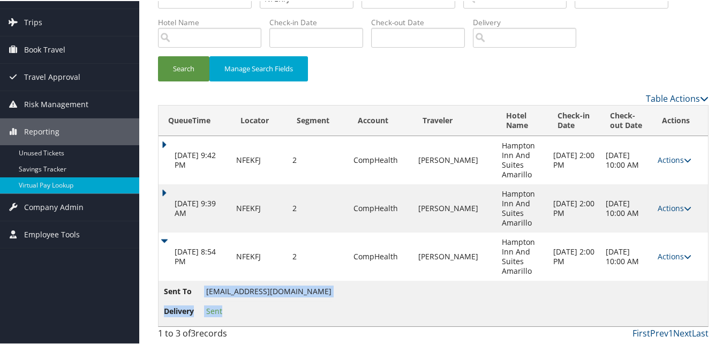
click at [316, 290] on td "Sent To amahamptonfd@ramhotels.net Delivery Sent" at bounding box center [433, 303] width 549 height 46
click at [303, 308] on li "Delivery Sent" at bounding box center [248, 309] width 168 height 19
click at [666, 247] on td "Actions Resend Logs View Itinerary" at bounding box center [680, 255] width 56 height 48
click at [668, 248] on td "Actions Resend Logs View Itinerary" at bounding box center [680, 255] width 56 height 48
drag, startPoint x: 661, startPoint y: 252, endPoint x: 647, endPoint y: 265, distance: 19.3
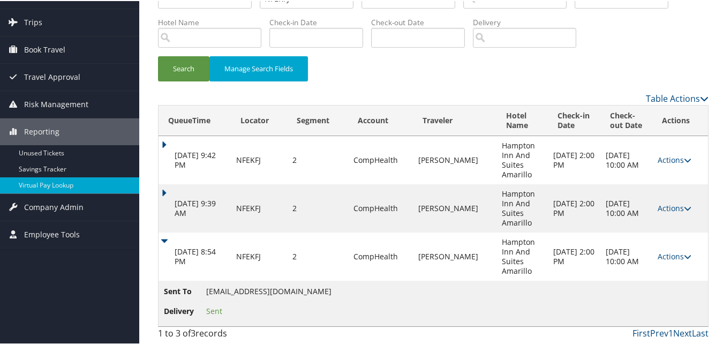
click at [661, 252] on link "Actions" at bounding box center [675, 255] width 34 height 10
click at [660, 286] on icon at bounding box center [662, 288] width 10 height 7
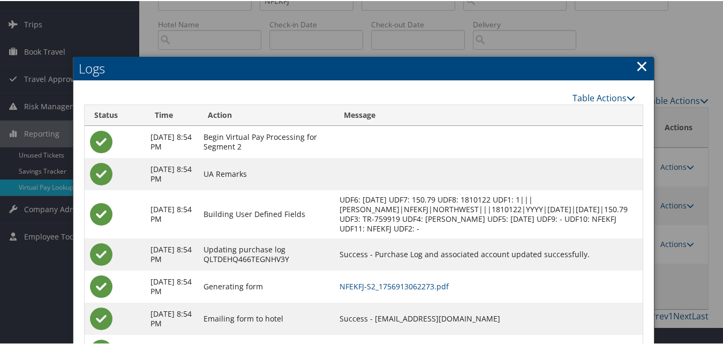
scroll to position [107, 0]
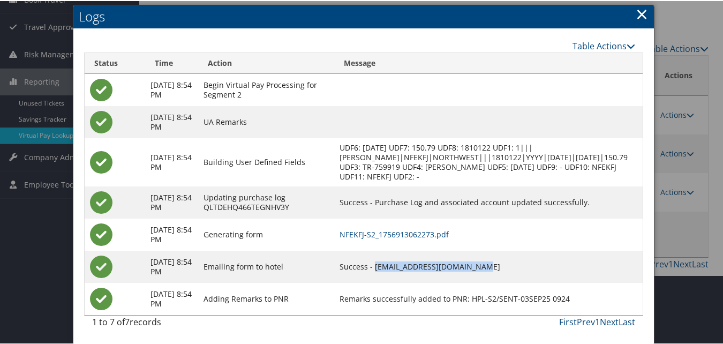
drag, startPoint x: 388, startPoint y: 267, endPoint x: 502, endPoint y: 267, distance: 113.5
click at [502, 267] on td "Success - amahamptonfd@ramhotels.net" at bounding box center [488, 266] width 308 height 32
copy td "amahamptonfd@ramhotels.net"
click at [431, 234] on link "NFEKFJ-S2_1756913062273.pdf" at bounding box center [394, 233] width 109 height 10
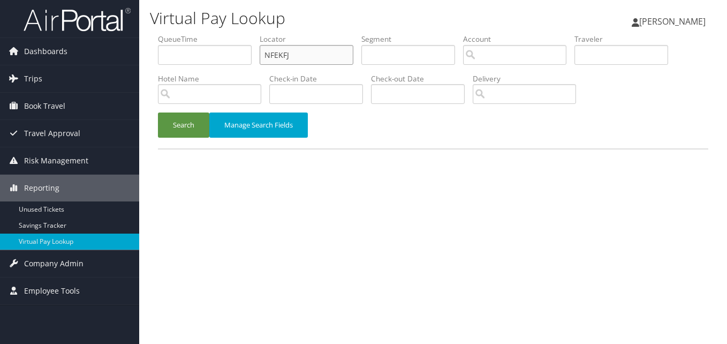
paste input "IWXRQY"
drag, startPoint x: 0, startPoint y: 0, endPoint x: 236, endPoint y: 66, distance: 244.8
click at [236, 34] on ul "QueueTime Locator NFEKFJ Segment Account Traveler Hotel Name Check-in Date Chec…" at bounding box center [433, 34] width 550 height 0
type input "IWXRQY"
click at [158, 112] on button "Search" at bounding box center [183, 124] width 51 height 25
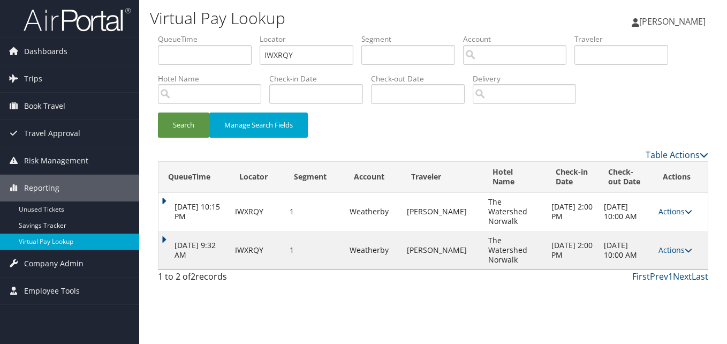
click at [161, 231] on td "Sep 3, 2025 9:32 AM" at bounding box center [194, 250] width 71 height 39
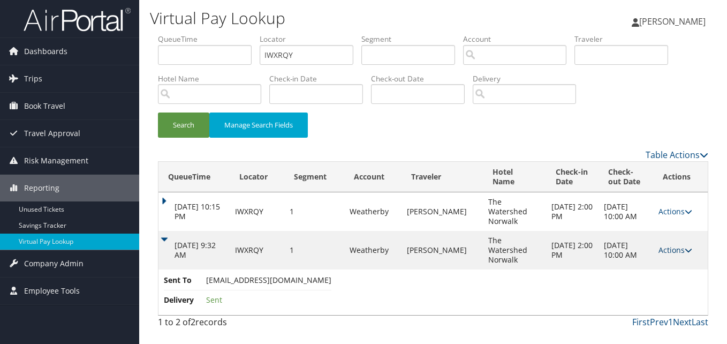
click at [670, 245] on link "Actions" at bounding box center [676, 250] width 34 height 10
click at [620, 269] on td "Sent To RESERVATIONS@THEWATERSHEDNORFOLK.COM Delivery Sent" at bounding box center [433, 292] width 549 height 46
click at [672, 231] on td "Actions Resend Logs View Itinerary" at bounding box center [680, 250] width 55 height 39
click at [663, 245] on link "Actions" at bounding box center [676, 250] width 34 height 10
click at [648, 262] on link "Logs" at bounding box center [654, 269] width 67 height 18
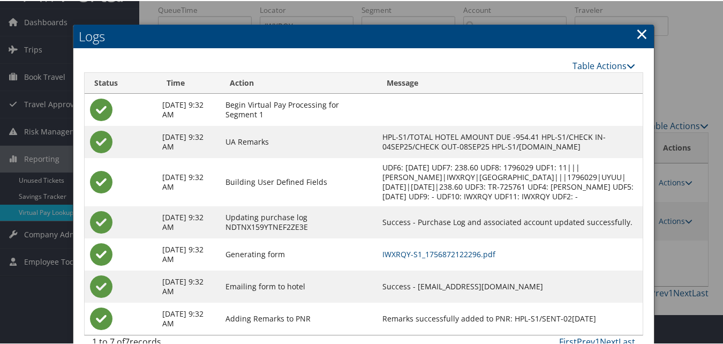
scroll to position [56, 0]
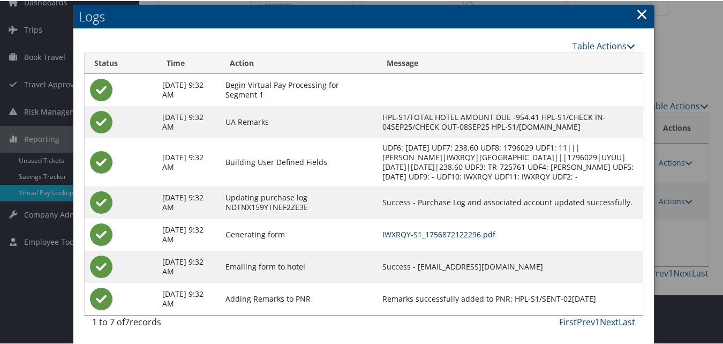
click at [440, 231] on link "IWXRQY-S1_1756872122296.pdf" at bounding box center [438, 233] width 113 height 10
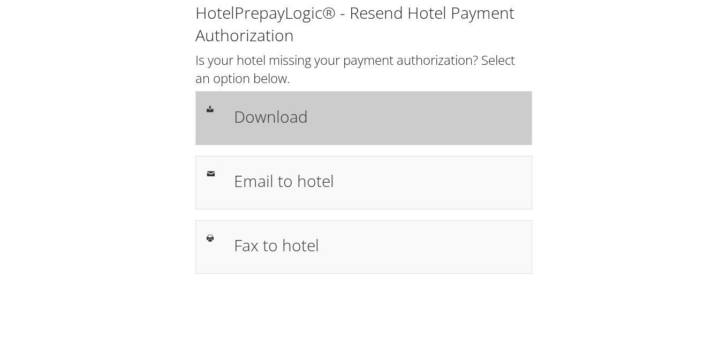
click at [262, 116] on h1 "Download" at bounding box center [377, 116] width 287 height 24
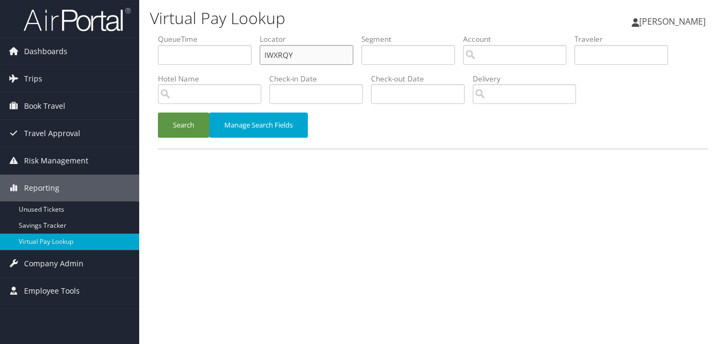
drag, startPoint x: 307, startPoint y: 52, endPoint x: 201, endPoint y: 65, distance: 106.7
click at [201, 34] on ul "QueueTime Locator IWXRQY Segment Account Traveler Hotel Name Check-in Date Chec…" at bounding box center [433, 34] width 550 height 0
paste input "MMINBK"
type input "MMINBK"
click at [155, 135] on div "Search Manage Search Fields" at bounding box center [433, 130] width 567 height 36
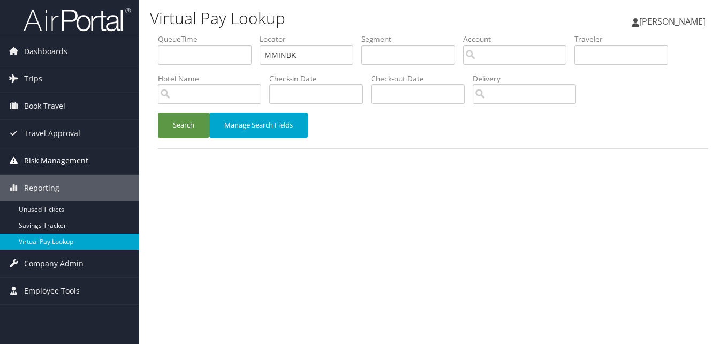
click at [130, 148] on link "Risk Management" at bounding box center [69, 160] width 139 height 27
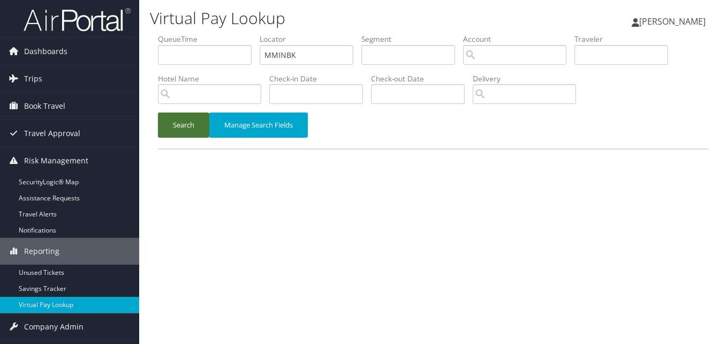
drag, startPoint x: 186, startPoint y: 125, endPoint x: 203, endPoint y: 110, distance: 23.1
click at [186, 125] on button "Search" at bounding box center [183, 124] width 51 height 25
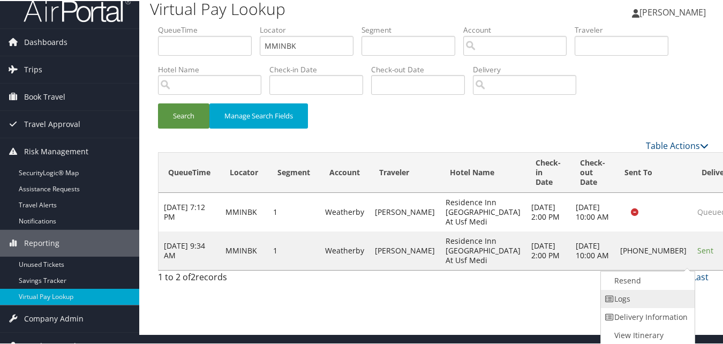
click at [640, 292] on link "Logs" at bounding box center [647, 298] width 92 height 18
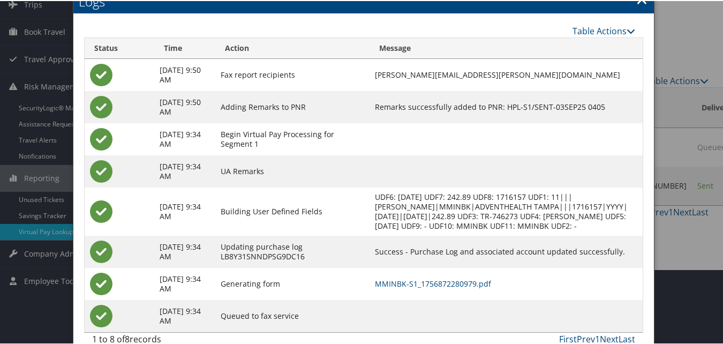
scroll to position [102, 0]
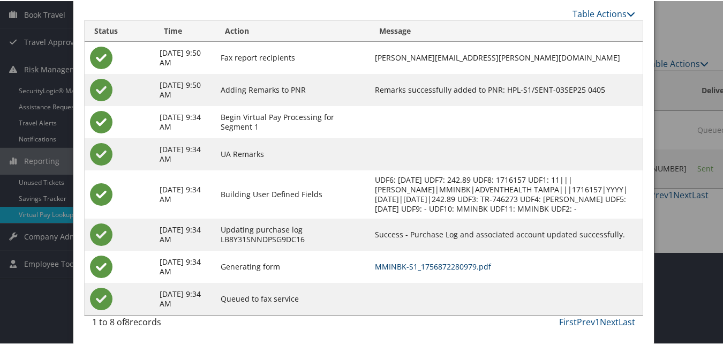
click at [461, 264] on link "MMINBK-S1_1756872280979.pdf" at bounding box center [433, 265] width 116 height 10
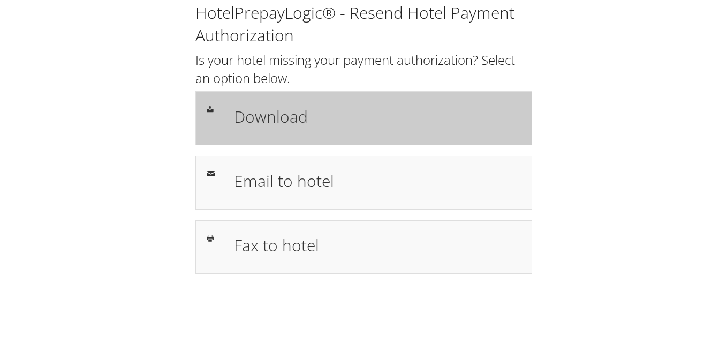
click at [288, 120] on h1 "Download" at bounding box center [377, 116] width 287 height 24
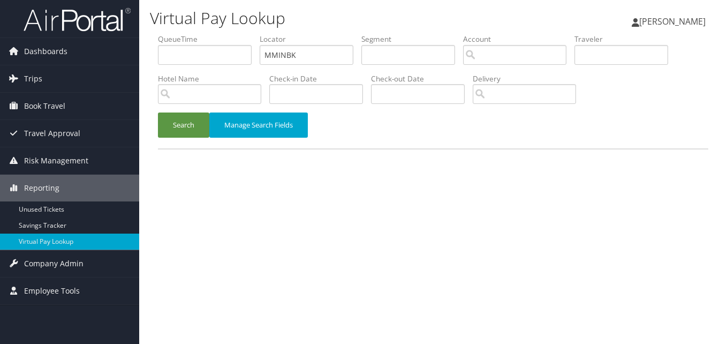
click at [225, 34] on ul "QueueTime Locator MMINBK Segment Account Traveler Hotel Name Check-in Date Chec…" at bounding box center [433, 34] width 550 height 0
type input "CTWWCF"
click at [190, 118] on button "Search" at bounding box center [183, 124] width 51 height 25
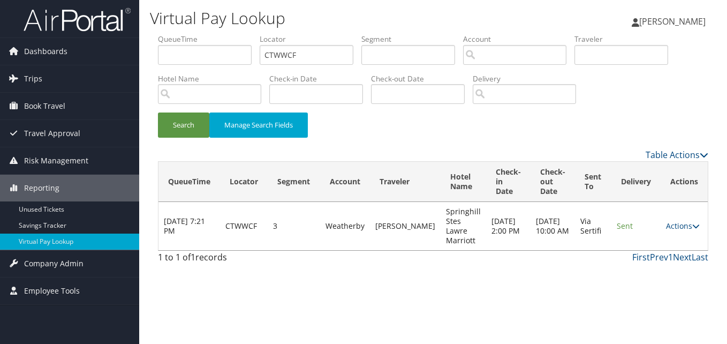
drag, startPoint x: 691, startPoint y: 225, endPoint x: 643, endPoint y: 248, distance: 53.2
click at [691, 225] on link "Actions" at bounding box center [683, 226] width 34 height 10
click at [651, 266] on link "Logs" at bounding box center [661, 260] width 67 height 18
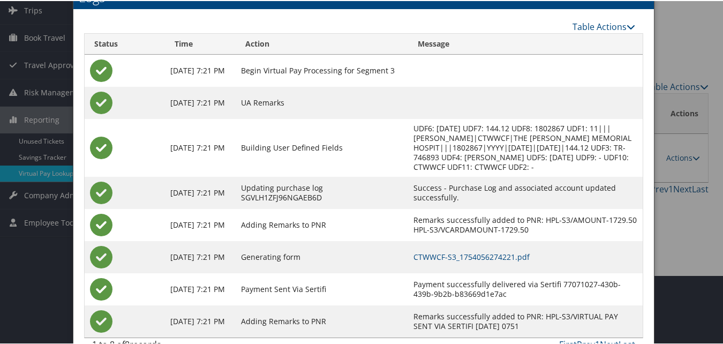
scroll to position [101, 0]
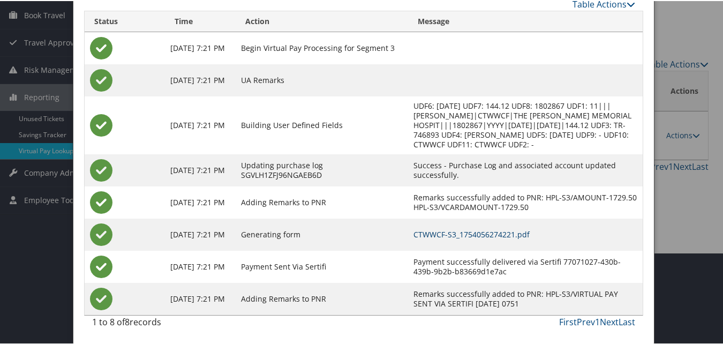
click at [481, 238] on link "CTWWCF-S3_1754056274221.pdf" at bounding box center [471, 233] width 116 height 10
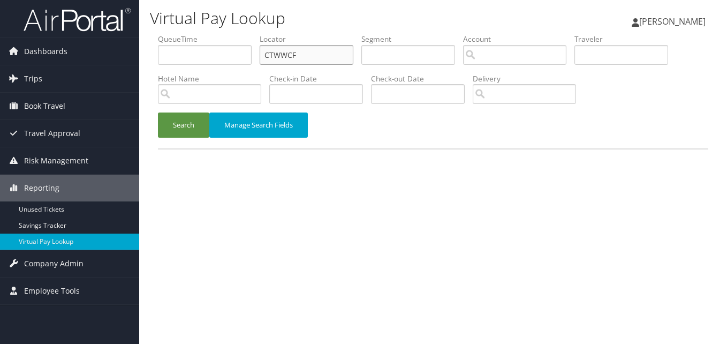
drag, startPoint x: 225, startPoint y: 61, endPoint x: 209, endPoint y: 62, distance: 16.1
click at [210, 34] on ul "QueueTime Locator CTWWCF Segment Account Traveler Hotel Name Check-in Date Chec…" at bounding box center [433, 34] width 550 height 0
paste input "WXGKHS"
type input "WXGKHS"
click at [173, 134] on button "Search" at bounding box center [183, 124] width 51 height 25
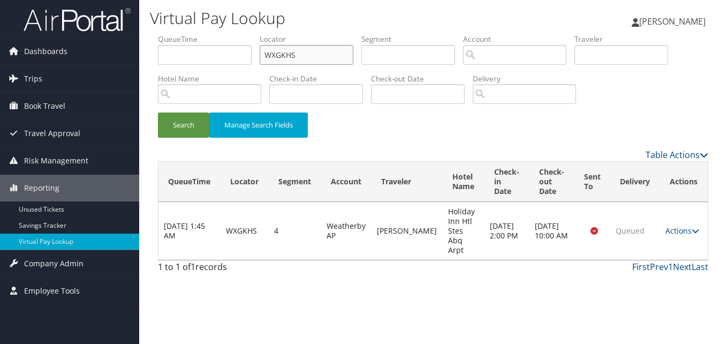
click at [281, 49] on input "WXGKHS" at bounding box center [307, 55] width 94 height 20
drag, startPoint x: 311, startPoint y: 52, endPoint x: 202, endPoint y: 56, distance: 108.8
click at [202, 34] on ul "QueueTime Locator WXGKHS Segment Account Traveler Hotel Name Check-in Date Chec…" at bounding box center [433, 34] width 550 height 0
paste input "NHOBVT"
type input "NHOBVT"
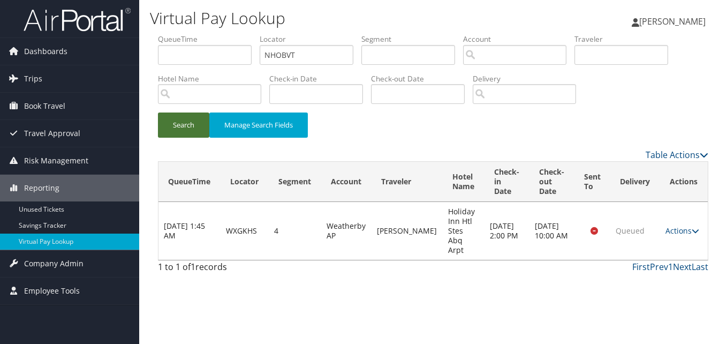
click at [185, 119] on button "Search" at bounding box center [183, 124] width 51 height 25
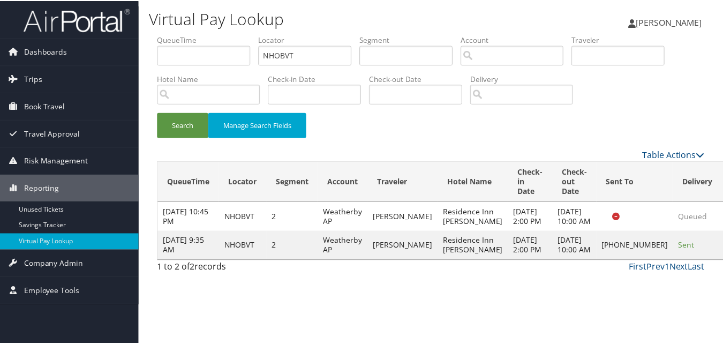
scroll to position [10, 0]
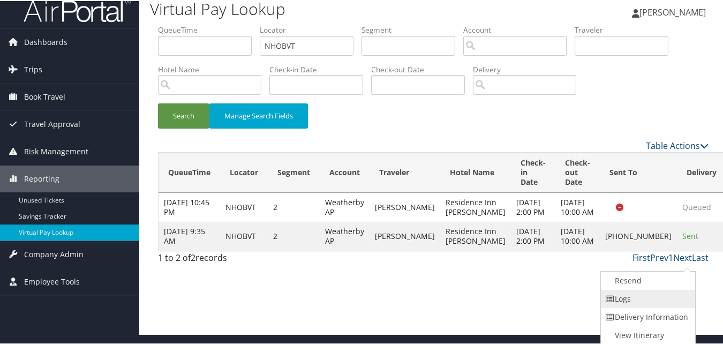
click at [645, 290] on link "Logs" at bounding box center [647, 298] width 92 height 18
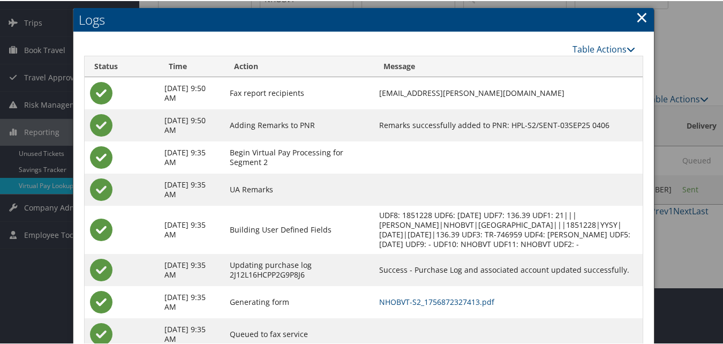
scroll to position [102, 0]
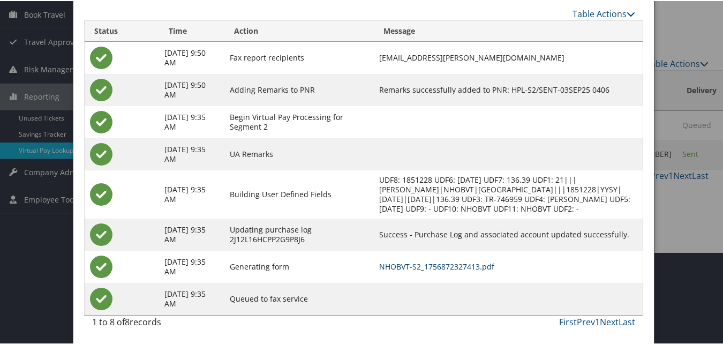
click at [483, 263] on link "NHOBVT-S2_1756872327413.pdf" at bounding box center [436, 265] width 115 height 10
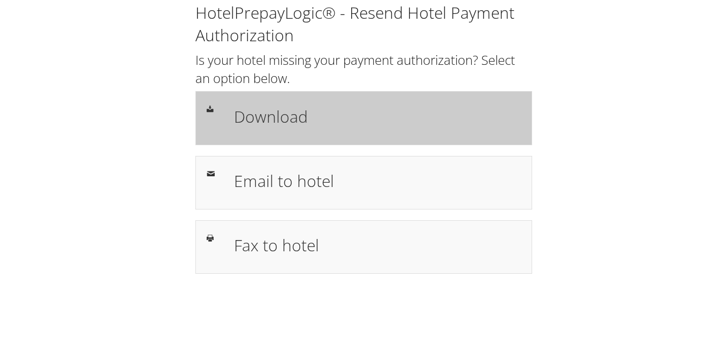
click at [245, 110] on h1 "Download" at bounding box center [377, 116] width 287 height 24
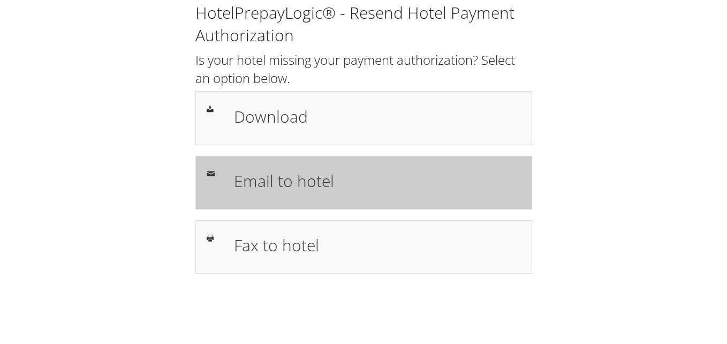
click at [289, 177] on h1 "Email to hotel" at bounding box center [377, 181] width 287 height 24
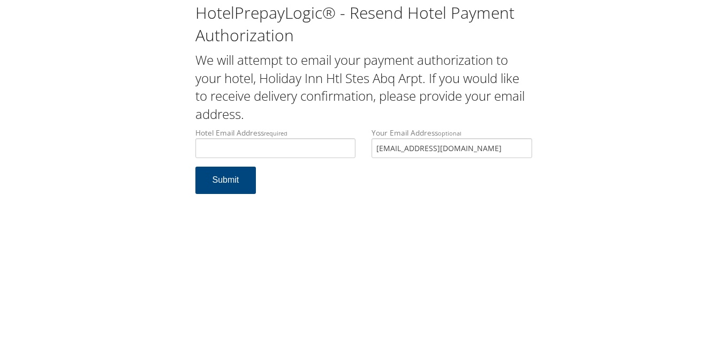
type input "[EMAIL_ADDRESS][DOMAIN_NAME]"
click at [233, 192] on button "Submit" at bounding box center [225, 180] width 61 height 27
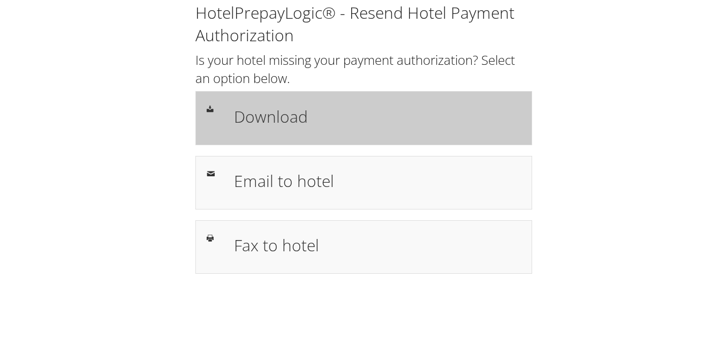
click at [359, 118] on h1 "Download" at bounding box center [377, 116] width 287 height 24
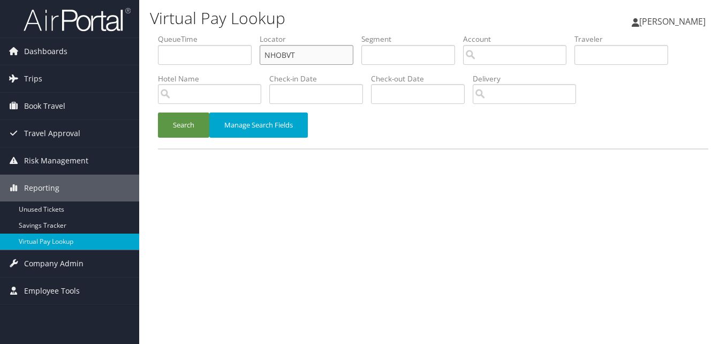
paste input "FNWJYW"
drag, startPoint x: 265, startPoint y: 57, endPoint x: 164, endPoint y: 58, distance: 100.7
click at [164, 34] on ul "QueueTime Locator NHOBVT Segment Account Traveler Hotel Name Check-in Date Chec…" at bounding box center [433, 34] width 550 height 0
type input "FNWJYW"
click at [158, 112] on button "Search" at bounding box center [183, 124] width 51 height 25
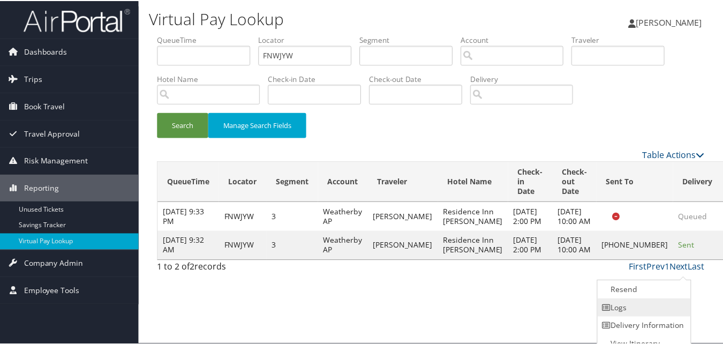
scroll to position [10, 0]
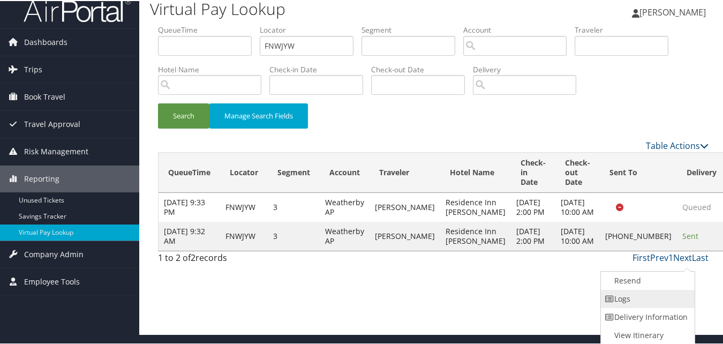
click at [629, 295] on link "Logs" at bounding box center [647, 298] width 92 height 18
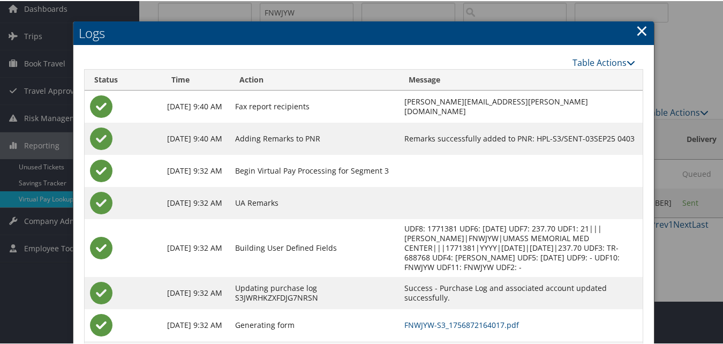
scroll to position [102, 0]
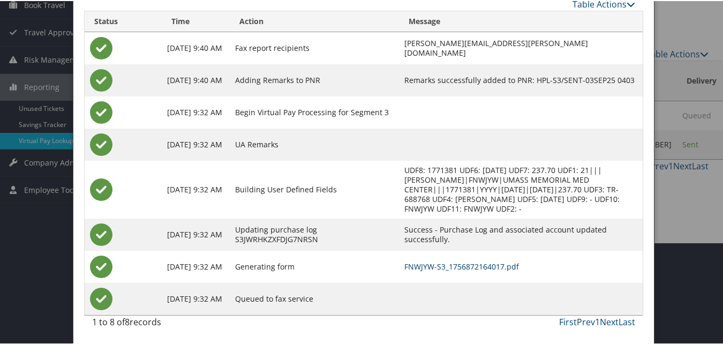
click at [462, 268] on link "FNWJYW-S3_1756872164017.pdf" at bounding box center [461, 265] width 115 height 10
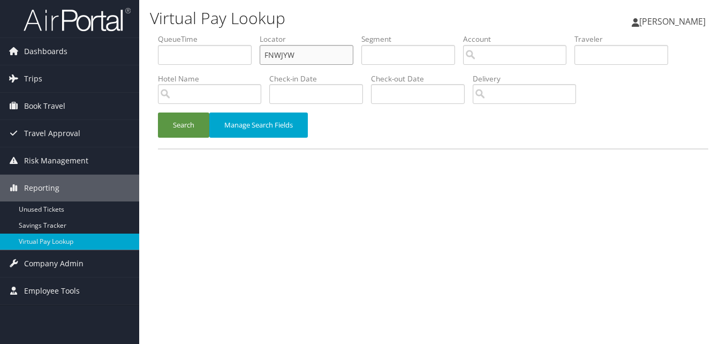
drag, startPoint x: 300, startPoint y: 62, endPoint x: 211, endPoint y: 62, distance: 89.4
click at [212, 34] on ul "QueueTime Locator FNWJYW Segment Account Traveler Hotel Name Check-in Date Chec…" at bounding box center [433, 34] width 550 height 0
paste input "YBRQF"
type input "FYBRQF"
click at [188, 121] on button "Search" at bounding box center [183, 124] width 51 height 25
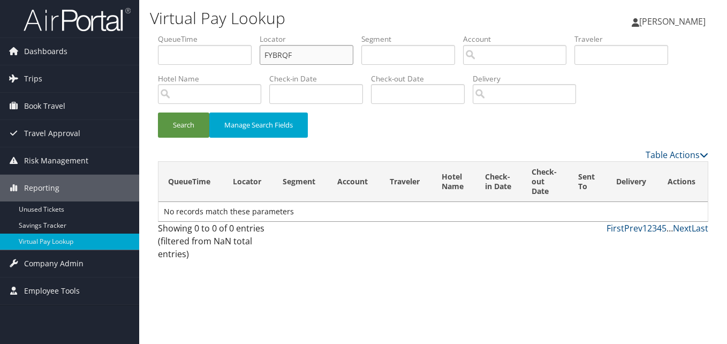
drag, startPoint x: 265, startPoint y: 65, endPoint x: 225, endPoint y: 72, distance: 40.2
click at [226, 34] on ul "QueueTime Locator FYBRQF Segment Account Traveler Hotel Name Check-in Date Chec…" at bounding box center [433, 34] width 550 height 0
paste input "FDTCZC"
type input "FDTCZC"
click at [158, 112] on button "Search" at bounding box center [183, 124] width 51 height 25
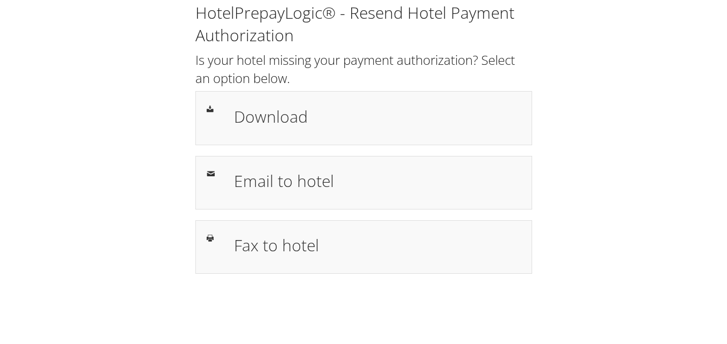
click at [403, 123] on h1 "Download" at bounding box center [377, 116] width 287 height 24
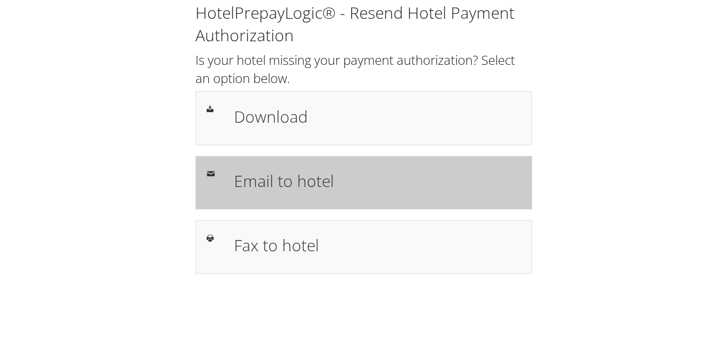
drag, startPoint x: 291, startPoint y: 169, endPoint x: 335, endPoint y: 173, distance: 43.5
click at [291, 169] on h1 "Email to hotel" at bounding box center [377, 181] width 287 height 24
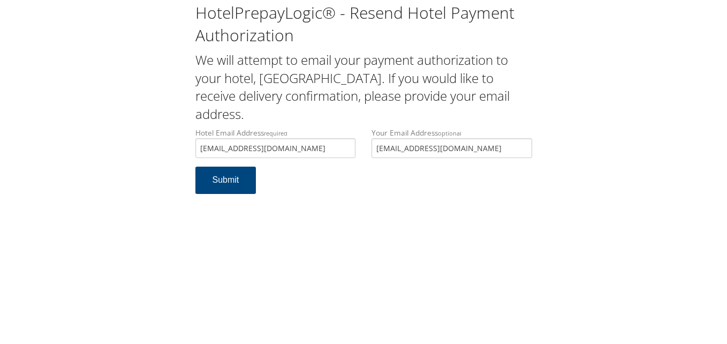
click at [210, 138] on input "[EMAIL_ADDRESS][DOMAIN_NAME]" at bounding box center [275, 148] width 161 height 20
type input "[EMAIL_ADDRESS][DOMAIN_NAME]"
click at [316, 159] on form "Hotel Email Address required ecare@chghealthcare.com Hotel email address is req…" at bounding box center [363, 165] width 337 height 77
click at [236, 167] on button "Submit" at bounding box center [225, 180] width 61 height 27
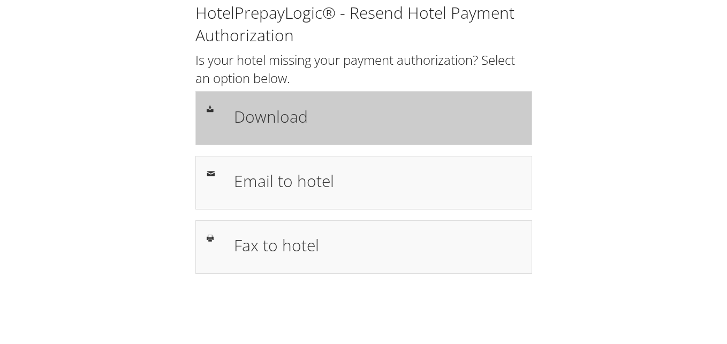
click at [238, 99] on div "Download" at bounding box center [363, 118] width 337 height 54
click at [260, 116] on h1 "Download" at bounding box center [377, 116] width 287 height 24
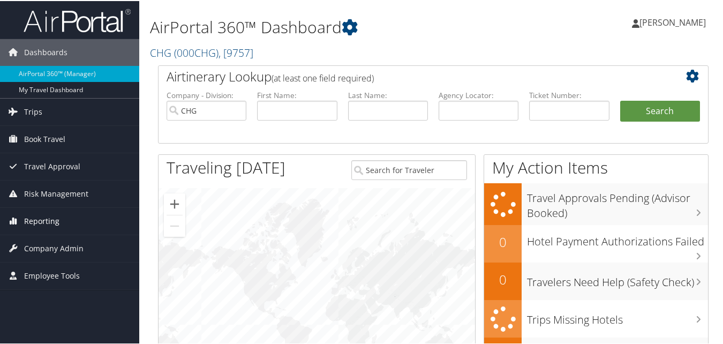
click at [43, 219] on span "Reporting" at bounding box center [41, 220] width 35 height 27
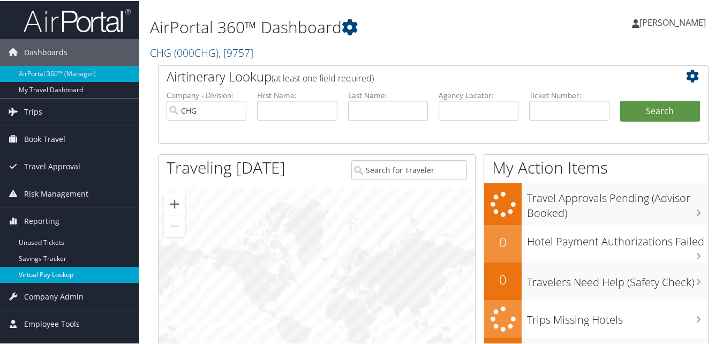
click at [52, 271] on link "Virtual Pay Lookup" at bounding box center [69, 274] width 139 height 16
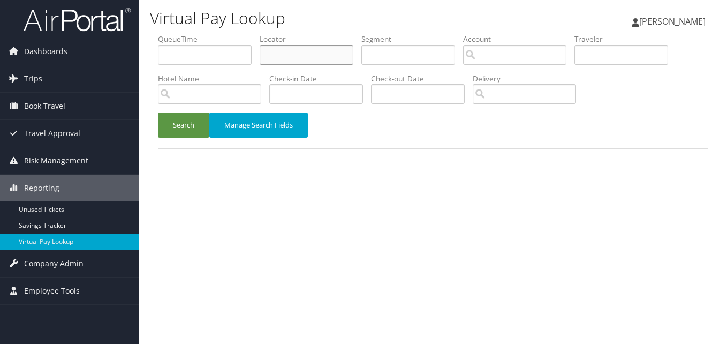
click at [276, 48] on input "text" at bounding box center [307, 55] width 94 height 20
paste input "FYBRQF"
click at [158, 112] on button "Search" at bounding box center [183, 124] width 51 height 25
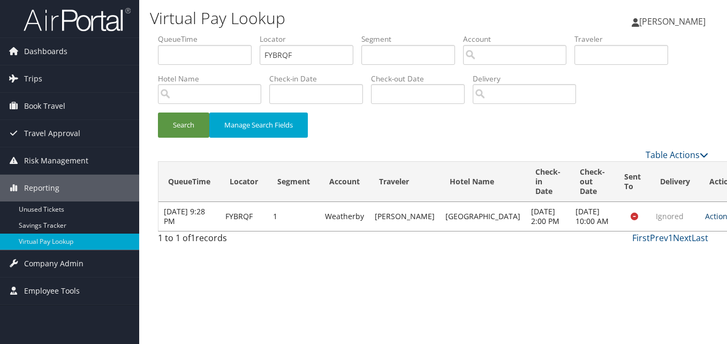
click at [705, 217] on link "Actions" at bounding box center [722, 216] width 34 height 10
click at [663, 252] on link "Logs" at bounding box center [661, 255] width 67 height 18
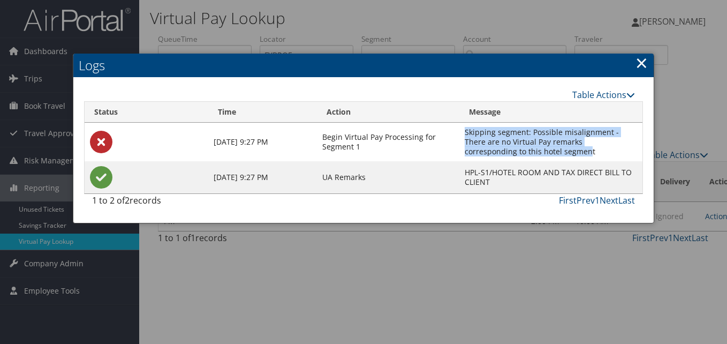
copy td "Skipping segment: Possible misalignment - There are no Virtual Pay remarks corr…"
drag, startPoint x: 540, startPoint y: 152, endPoint x: 469, endPoint y: 135, distance: 72.5
click at [469, 135] on td "Skipping segment: Possible misalignment - There are no Virtual Pay remarks corr…" at bounding box center [550, 142] width 183 height 39
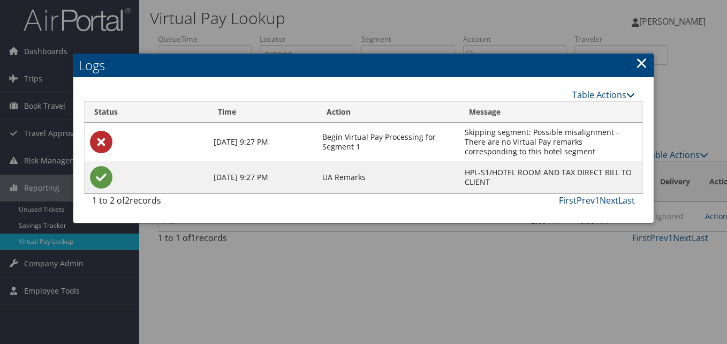
drag, startPoint x: 469, startPoint y: 135, endPoint x: 645, endPoint y: 60, distance: 191.2
click at [640, 61] on link "×" at bounding box center [642, 62] width 12 height 21
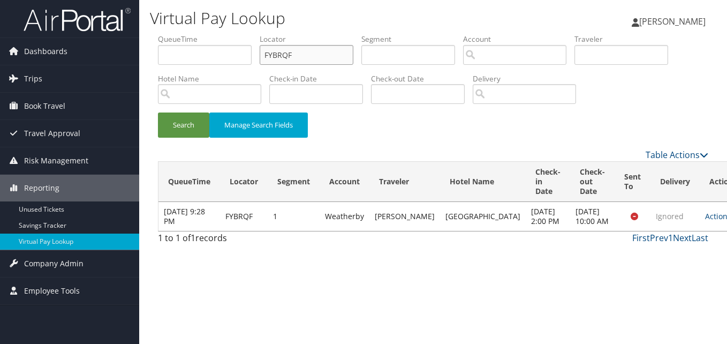
drag, startPoint x: 300, startPoint y: 60, endPoint x: 159, endPoint y: 92, distance: 145.0
click at [159, 34] on ul "QueueTime Locator FYBRQF Segment Account Traveler Hotel Name Check-in Date Chec…" at bounding box center [433, 34] width 550 height 0
paste input "GHGEAK"
type input "GHGEAK"
click at [158, 112] on button "Search" at bounding box center [183, 124] width 51 height 25
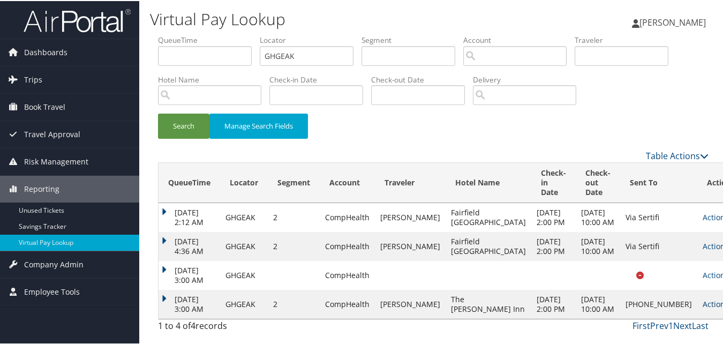
click at [703, 304] on link "Actions" at bounding box center [720, 303] width 34 height 10
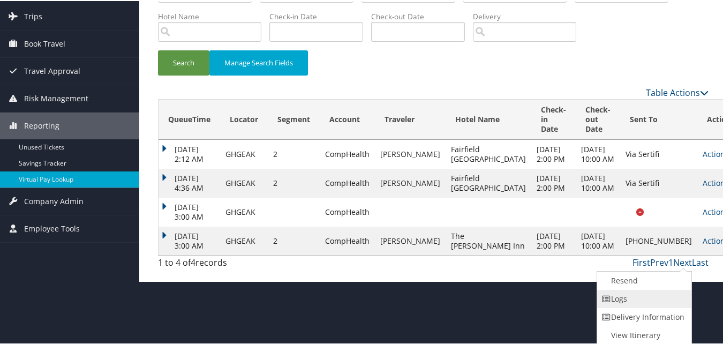
click at [640, 297] on link "Logs" at bounding box center [643, 298] width 92 height 18
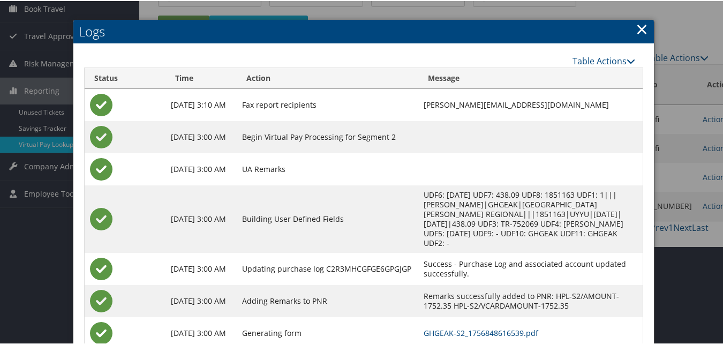
scroll to position [145, 0]
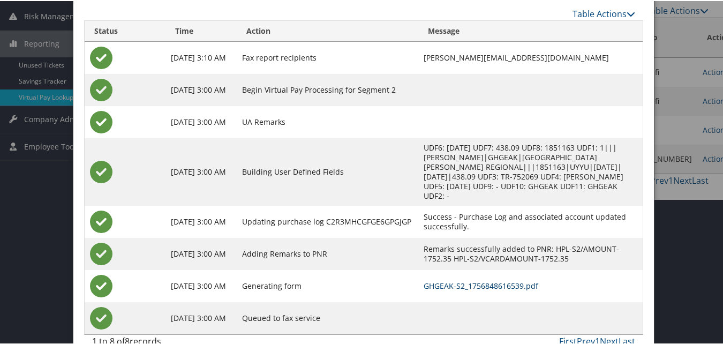
click at [460, 280] on link "GHGEAK-S2_1756848616539.pdf" at bounding box center [481, 285] width 115 height 10
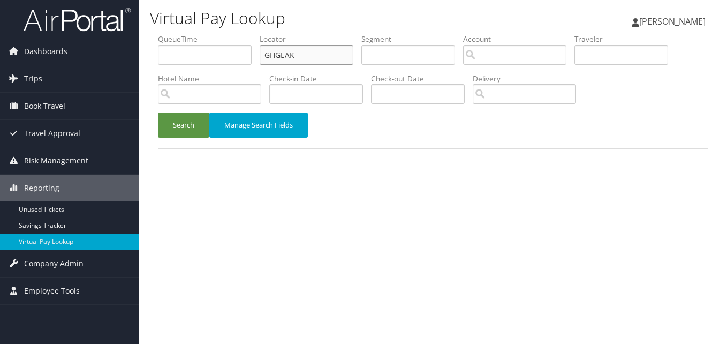
drag, startPoint x: 278, startPoint y: 59, endPoint x: 198, endPoint y: 89, distance: 86.2
click at [190, 34] on ul "QueueTime Locator GHGEAK Segment Account Traveler Hotel Name Check-in Date Chec…" at bounding box center [433, 34] width 550 height 0
paste input "EOKPFT"
type input "EOKPFT"
click at [158, 112] on button "Search" at bounding box center [183, 124] width 51 height 25
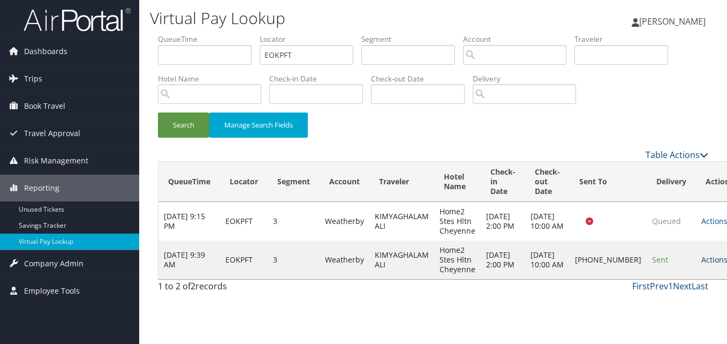
click at [702, 265] on link "Actions" at bounding box center [719, 259] width 34 height 10
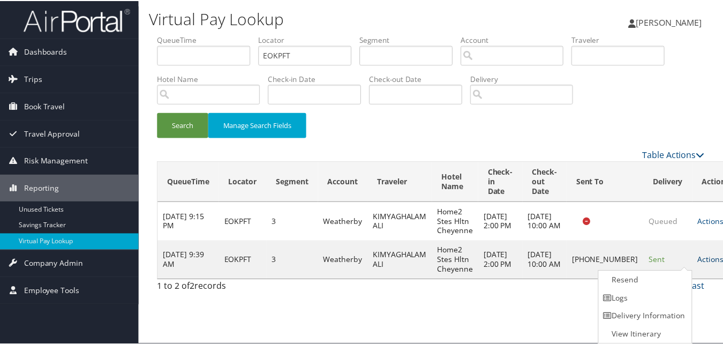
scroll to position [1, 0]
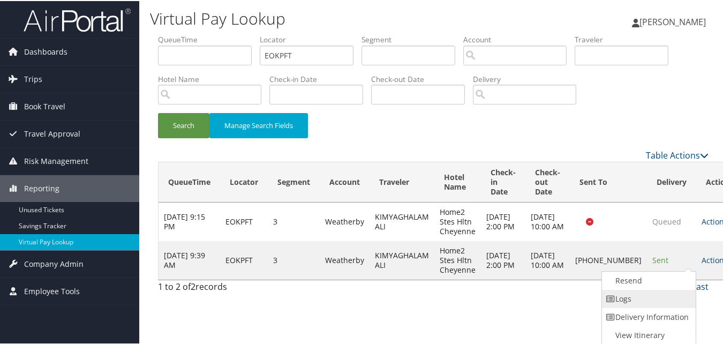
click at [656, 293] on link "Logs" at bounding box center [648, 298] width 92 height 18
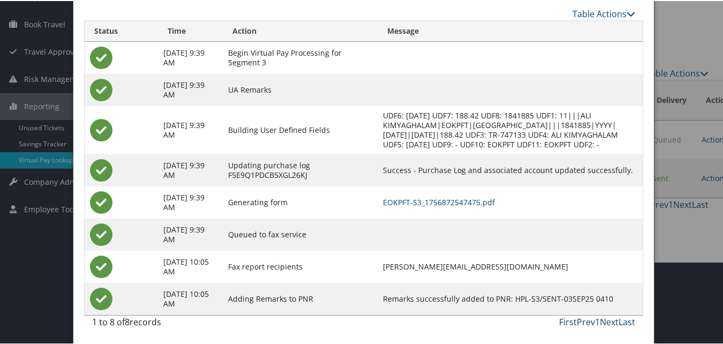
scroll to position [92, 0]
click at [457, 203] on link "EOKPFT-S3_1756872547475.pdf" at bounding box center [439, 201] width 112 height 10
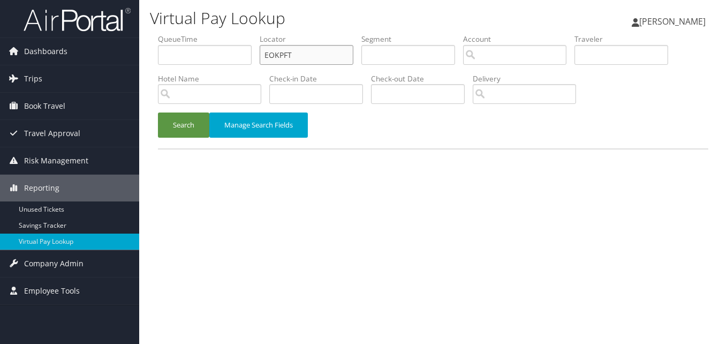
drag, startPoint x: 279, startPoint y: 51, endPoint x: 314, endPoint y: 59, distance: 35.6
click at [311, 59] on input "EOKPFT" at bounding box center [307, 55] width 94 height 20
click at [296, 54] on input "EOKPFT" at bounding box center [307, 55] width 94 height 20
drag, startPoint x: 303, startPoint y: 56, endPoint x: 246, endPoint y: 63, distance: 57.2
click at [246, 34] on ul "QueueTime Locator EOKPFT Segment Account Traveler Hotel Name Check-in Date Chec…" at bounding box center [433, 34] width 550 height 0
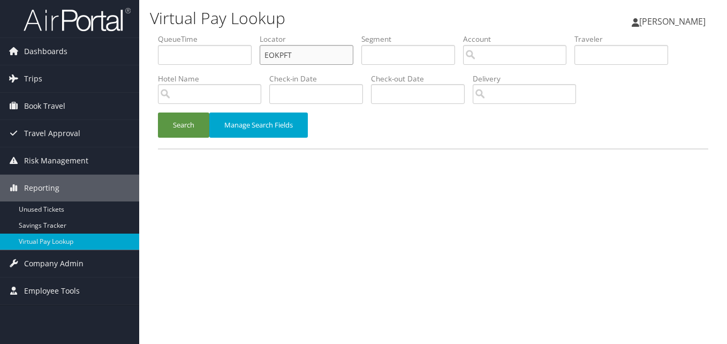
paste input "NJPLBK"
type input "NJPLBK"
click at [192, 122] on button "Search" at bounding box center [183, 124] width 51 height 25
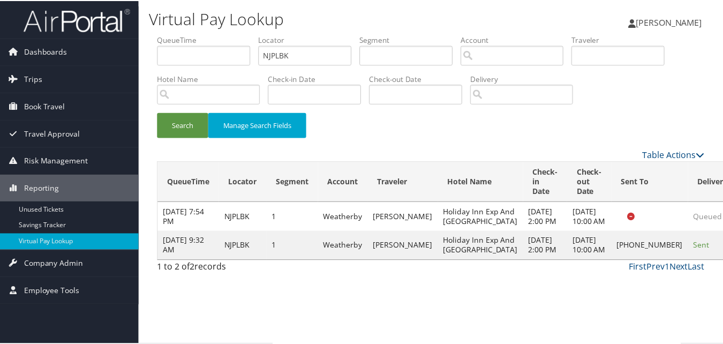
scroll to position [10, 0]
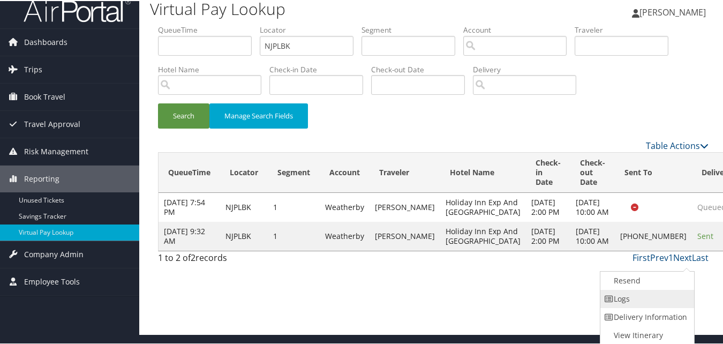
click at [647, 293] on link "Logs" at bounding box center [646, 298] width 92 height 18
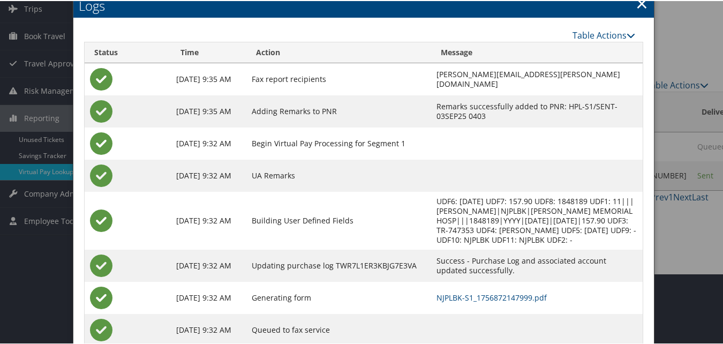
scroll to position [102, 0]
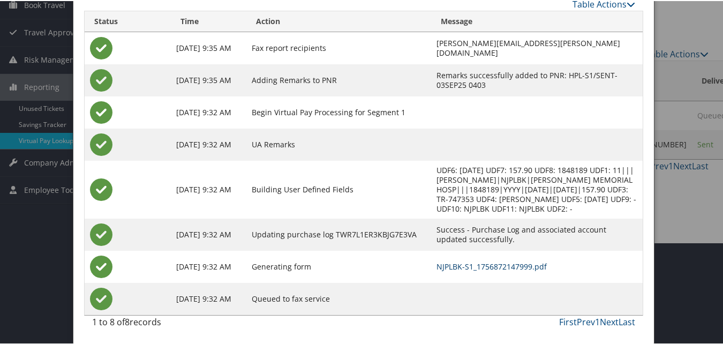
click at [471, 266] on link "NJPLBK-S1_1756872147999.pdf" at bounding box center [491, 265] width 110 height 10
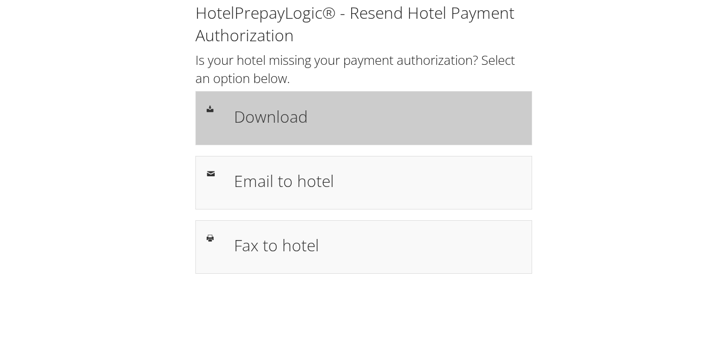
click at [314, 124] on h1 "Download" at bounding box center [377, 116] width 287 height 24
click at [297, 107] on h1 "Download" at bounding box center [377, 116] width 287 height 24
click at [394, 97] on div "Download" at bounding box center [363, 118] width 337 height 54
click at [340, 130] on div "Download" at bounding box center [377, 117] width 303 height 31
click at [330, 115] on h1 "Download" at bounding box center [377, 116] width 287 height 24
